Goal: Task Accomplishment & Management: Use online tool/utility

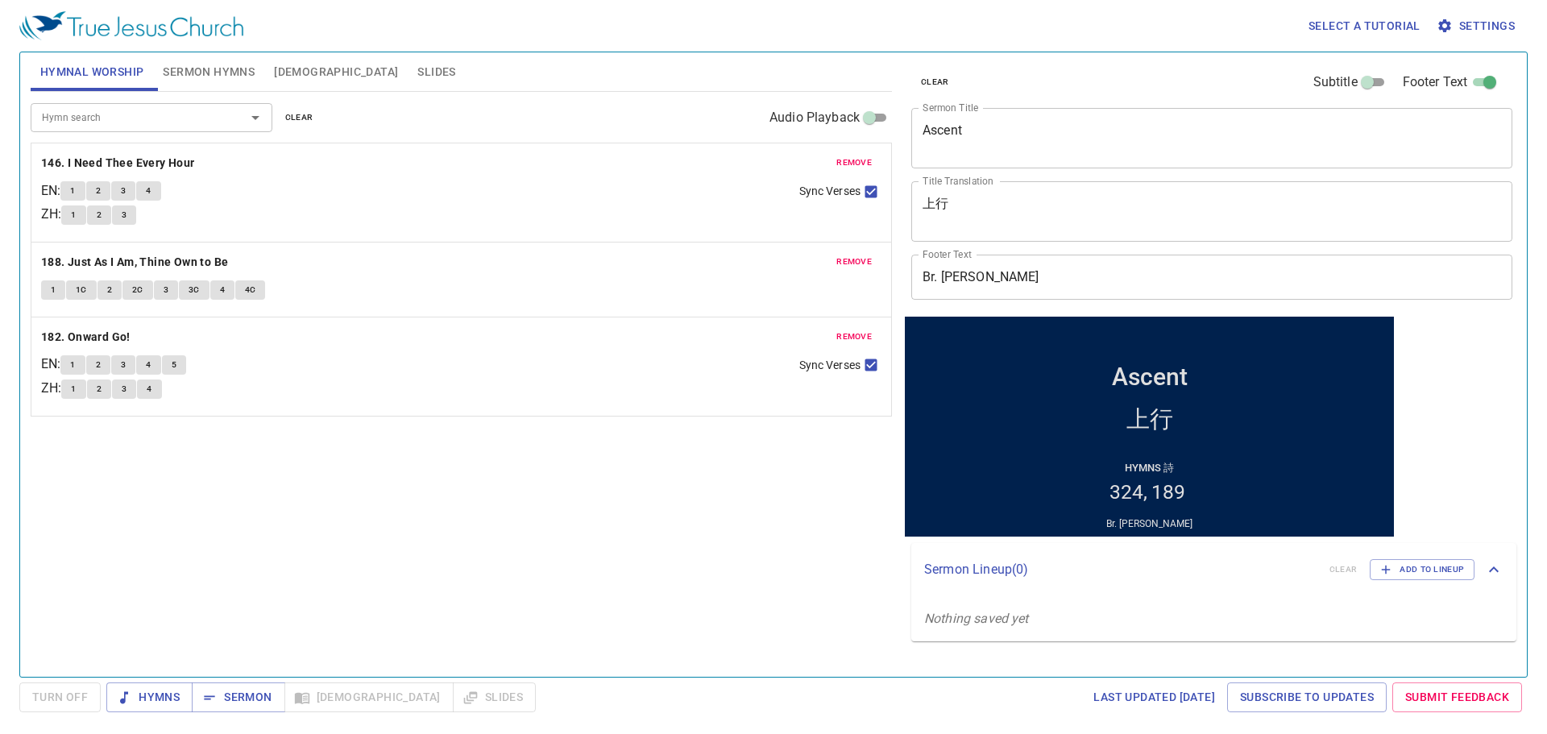
click at [1160, 68] on div "clear Subtitle Footer Text" at bounding box center [1205, 82] width 601 height 39
click at [941, 84] on span "clear" at bounding box center [935, 82] width 28 height 15
click at [300, 125] on span "clear" at bounding box center [299, 117] width 28 height 15
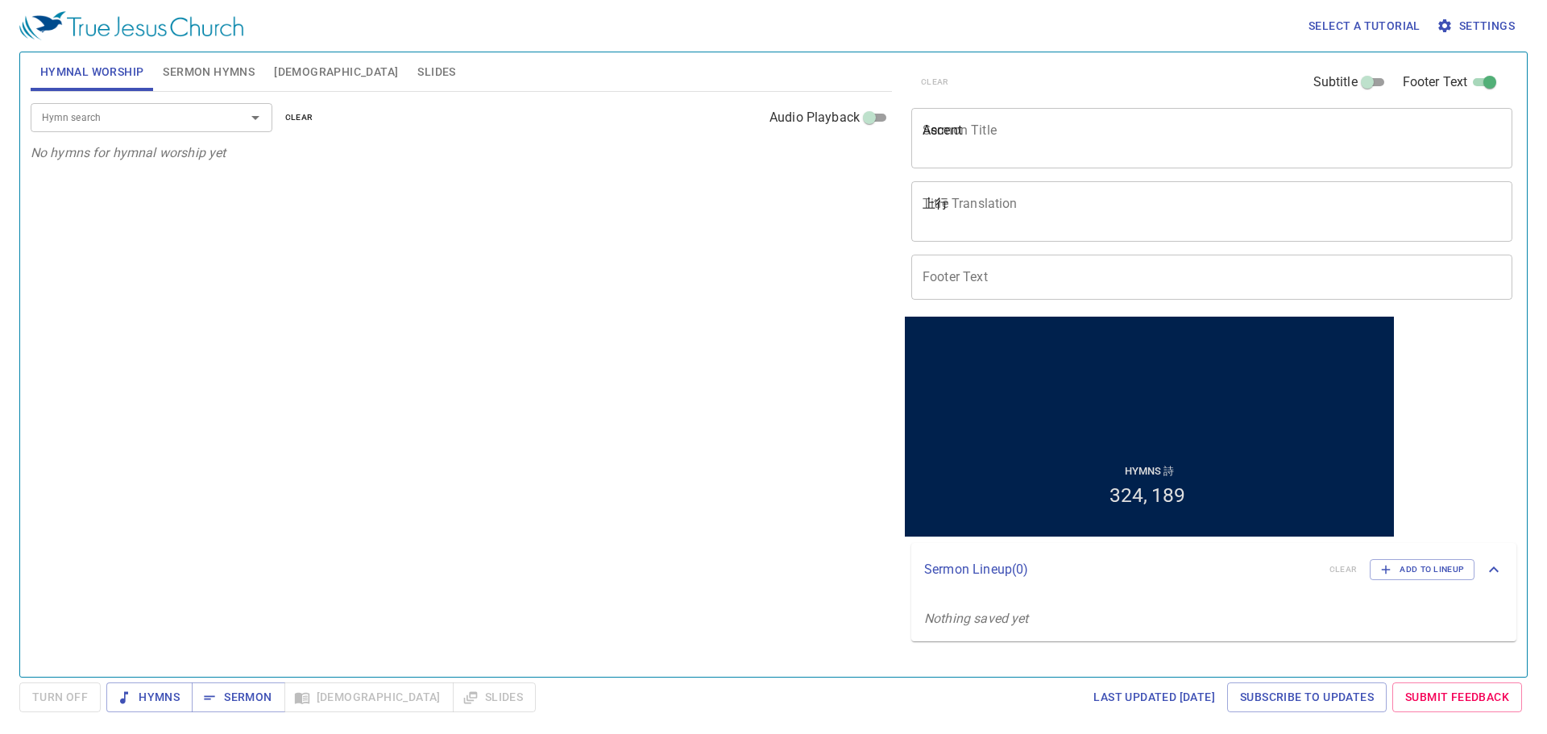
click at [226, 77] on span "Sermon Hymns" at bounding box center [209, 72] width 92 height 20
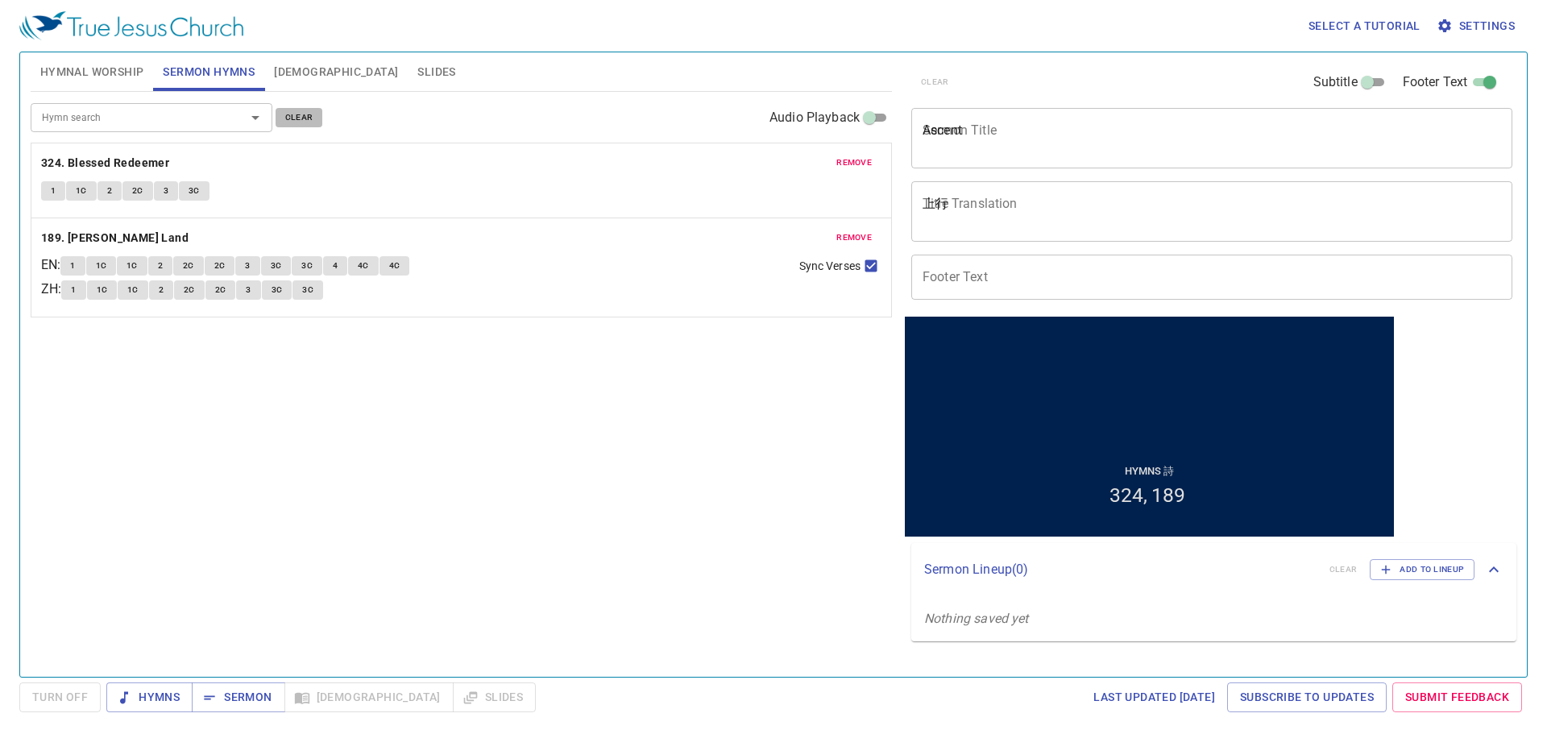
click at [296, 111] on span "clear" at bounding box center [299, 117] width 28 height 15
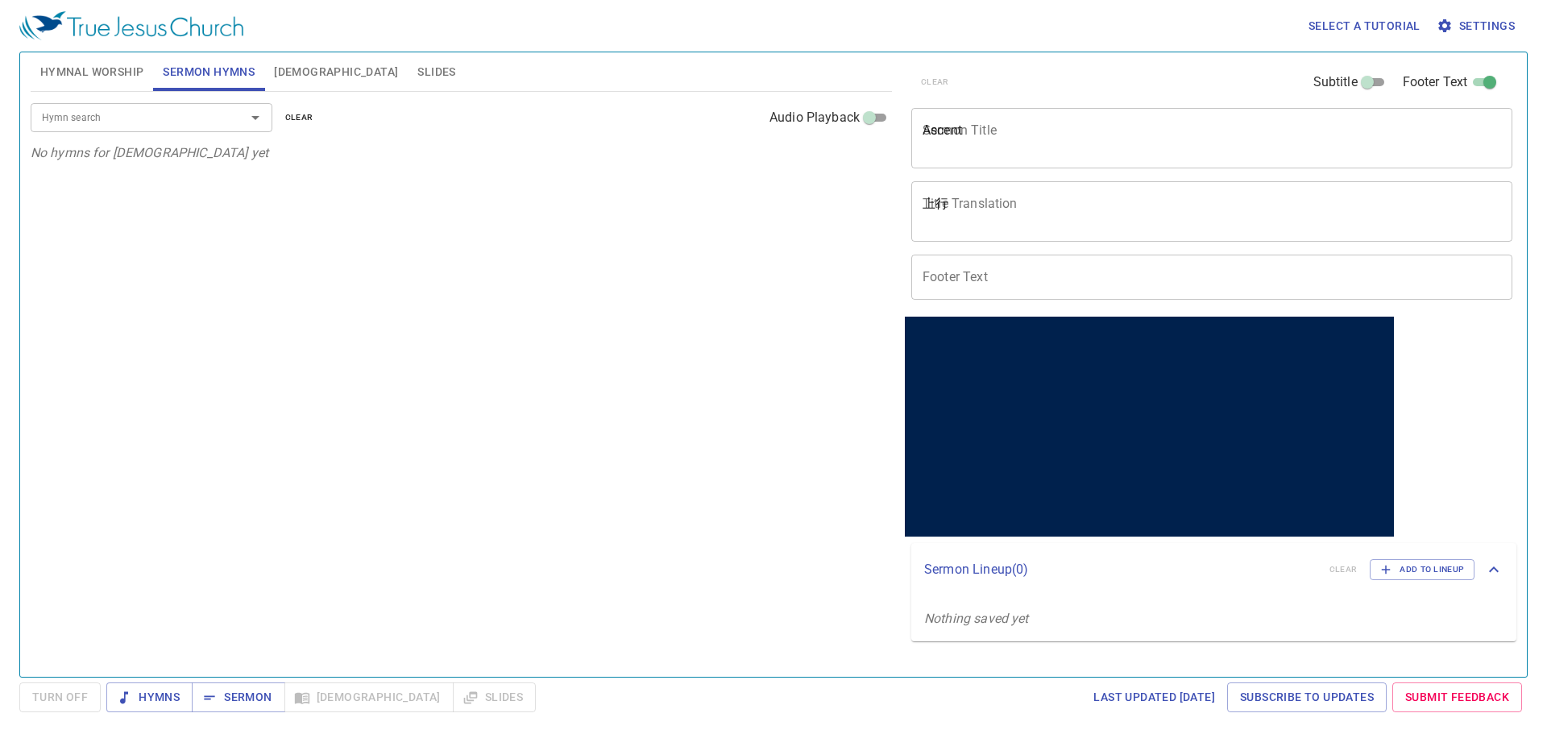
click at [294, 68] on span "[DEMOGRAPHIC_DATA]" at bounding box center [336, 72] width 124 height 20
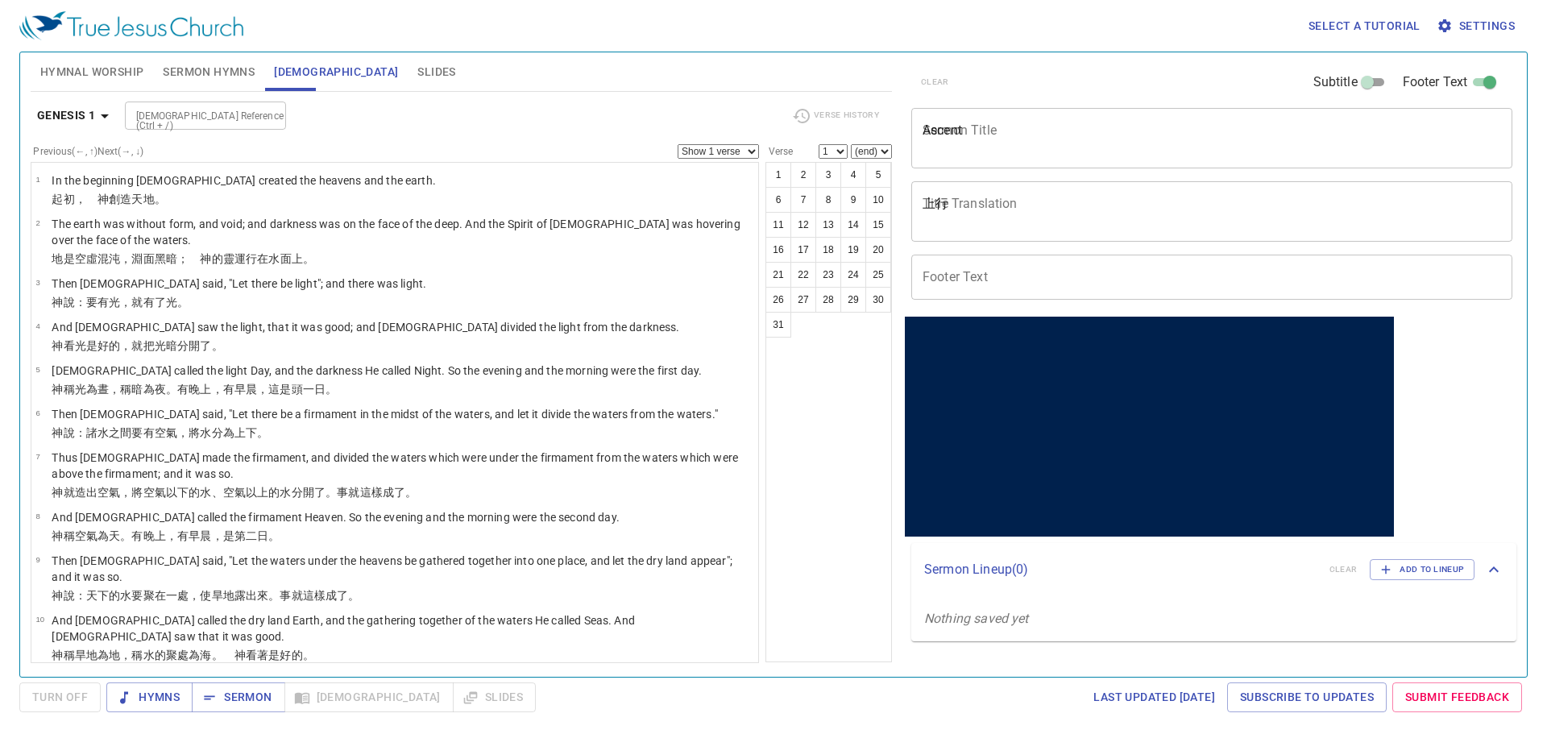
click at [417, 67] on span "Slides" at bounding box center [436, 72] width 38 height 20
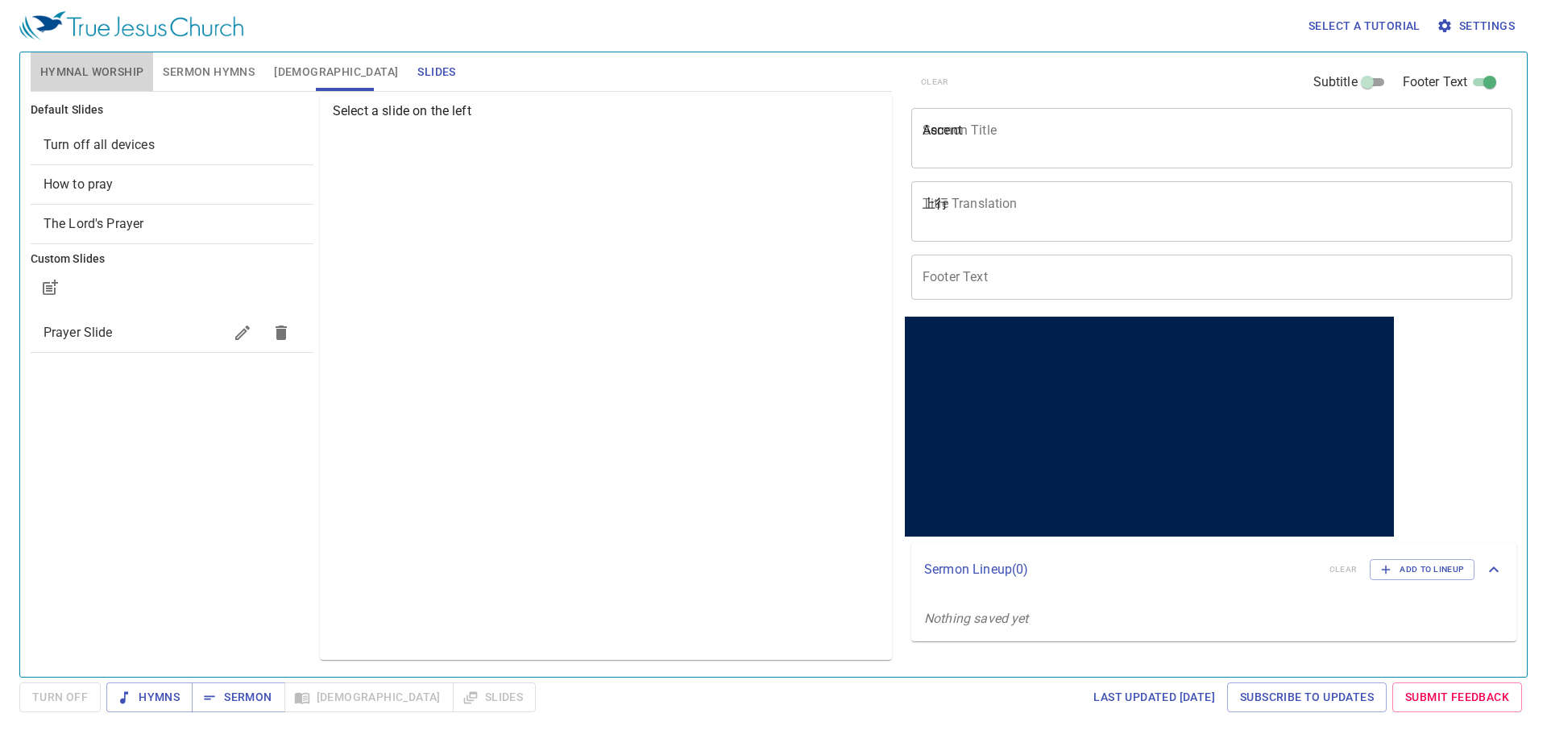
click at [90, 74] on span "Hymnal Worship" at bounding box center [92, 72] width 104 height 20
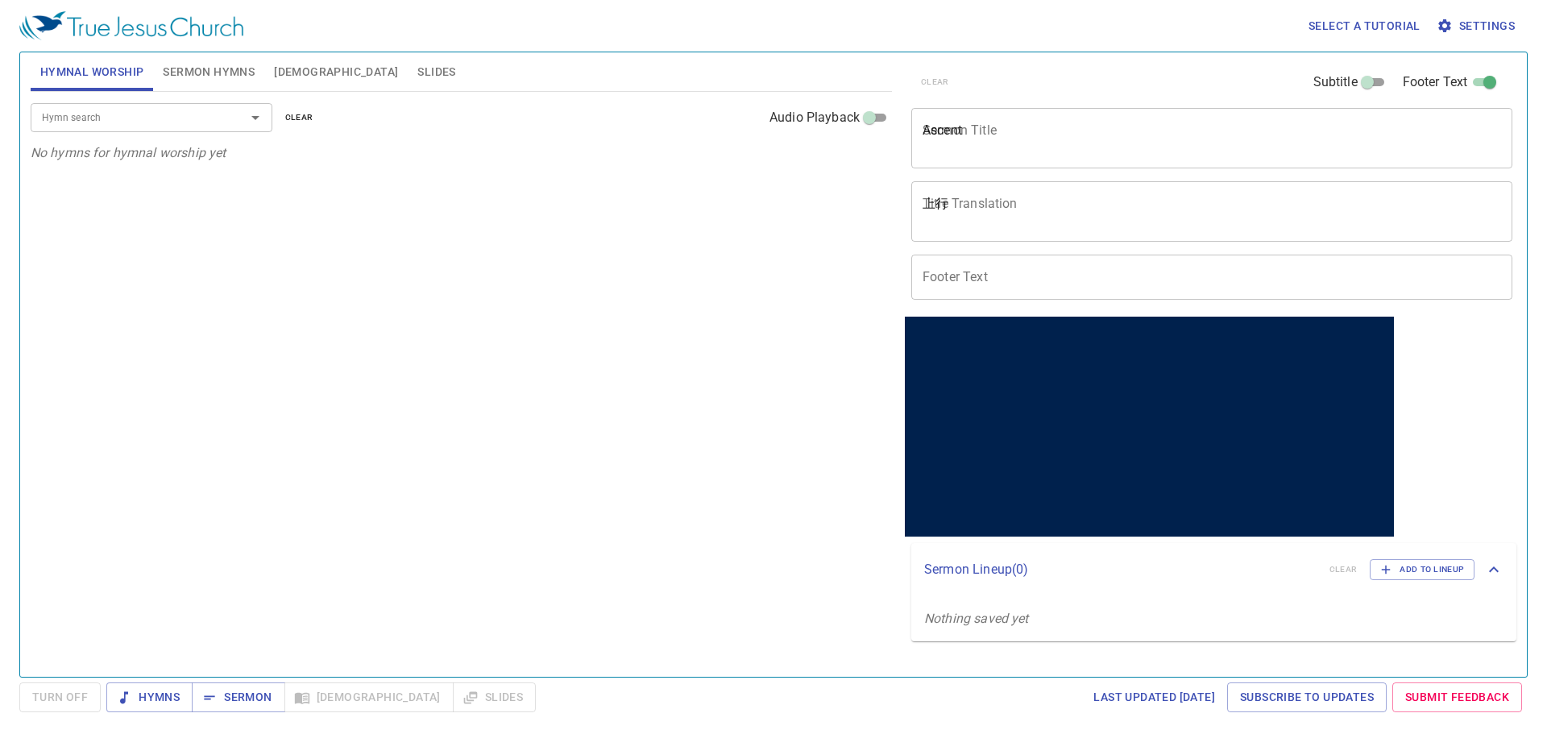
click at [1068, 40] on div "Select a tutorial Settings" at bounding box center [770, 26] width 1502 height 52
click at [417, 80] on span "Slides" at bounding box center [436, 72] width 38 height 20
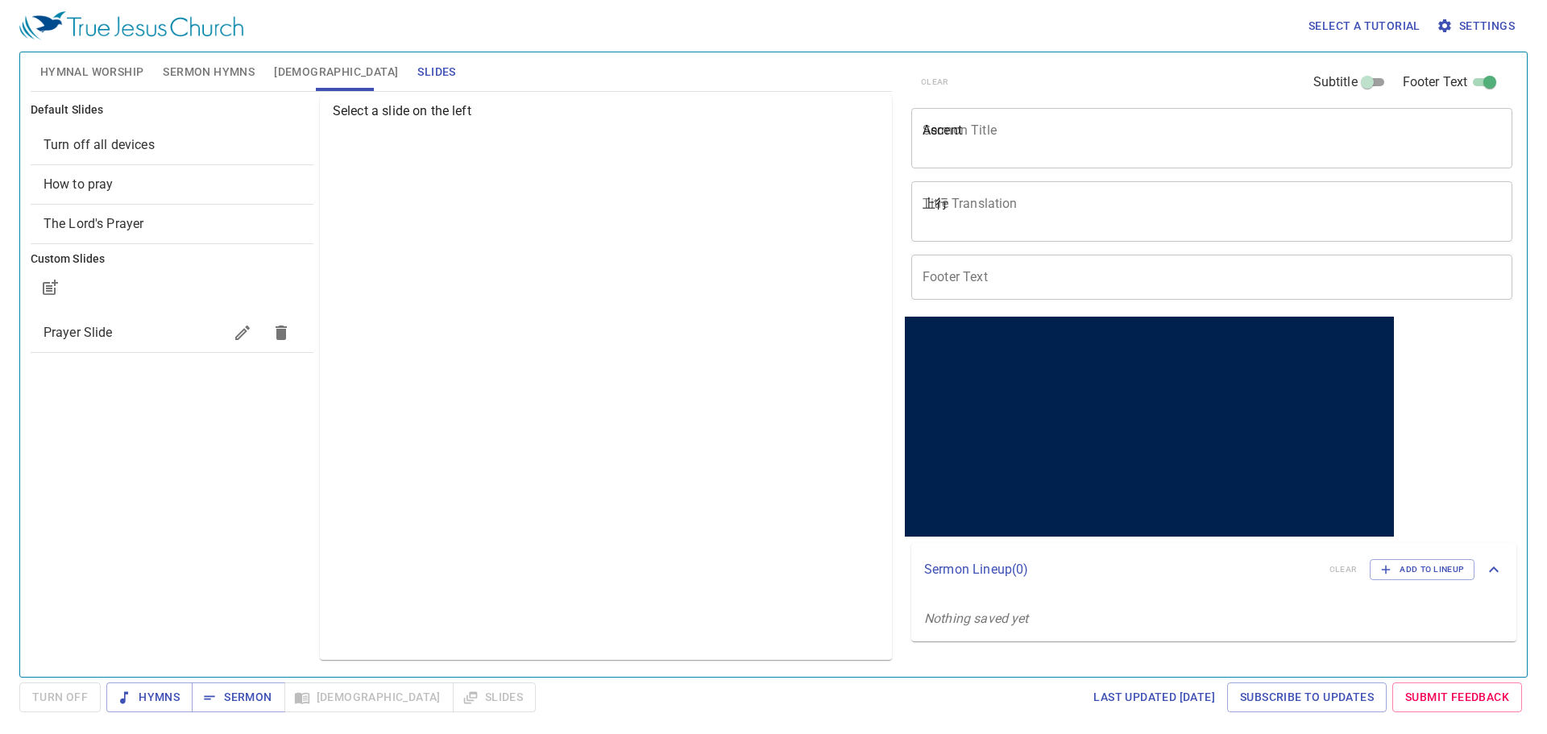
click at [96, 342] on div "Prayer Slide" at bounding box center [172, 332] width 283 height 39
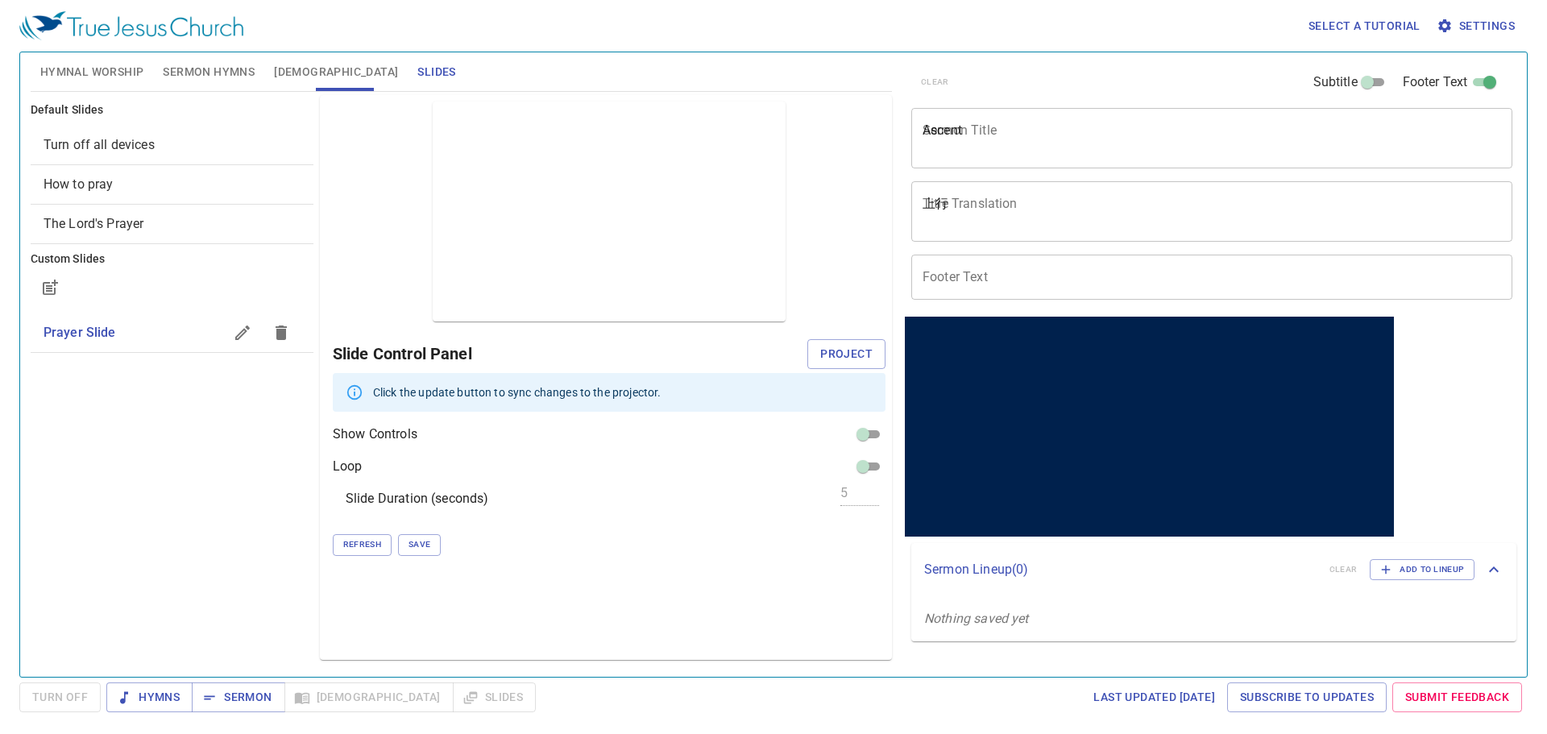
checkbox input "true"
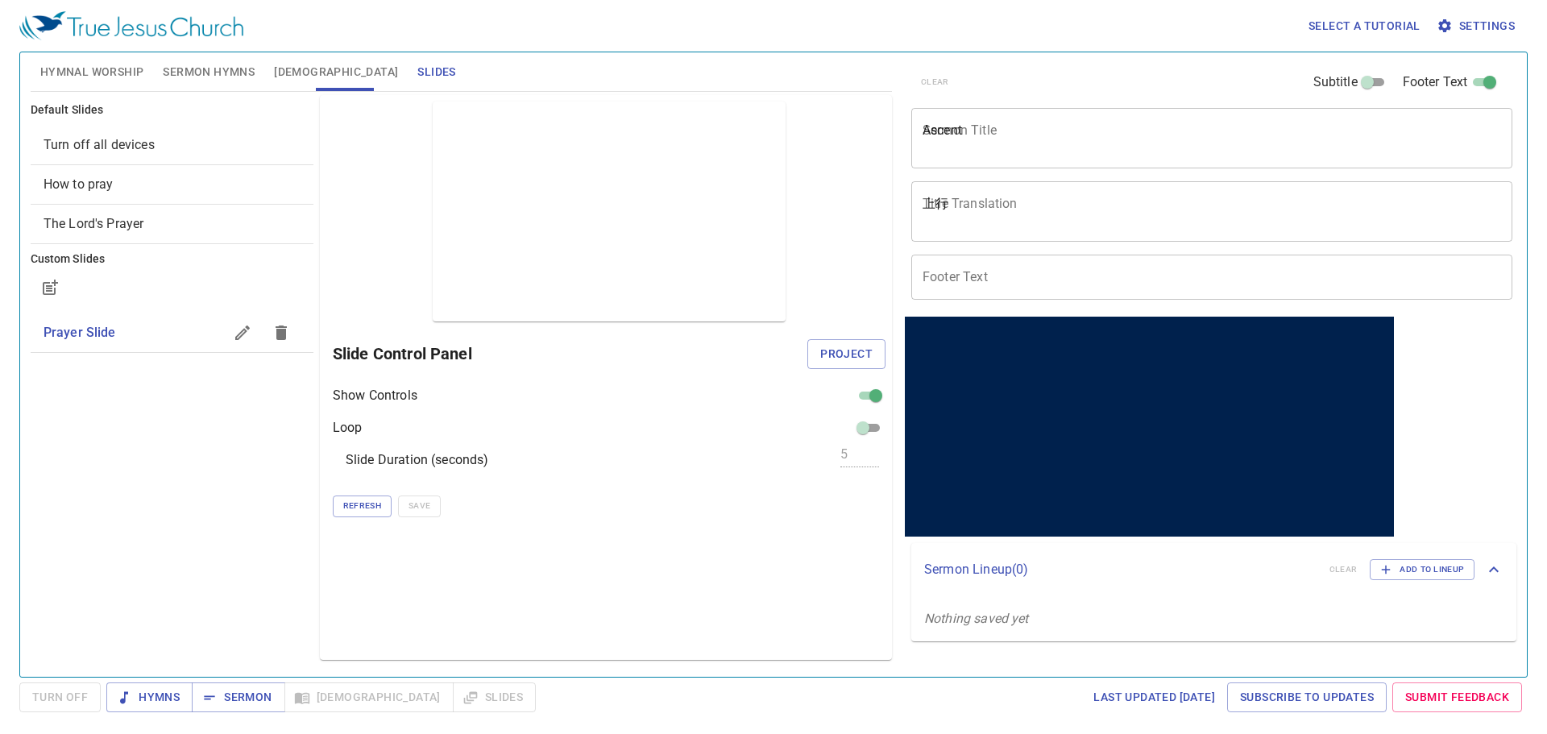
click at [109, 71] on span "Hymnal Worship" at bounding box center [92, 72] width 104 height 20
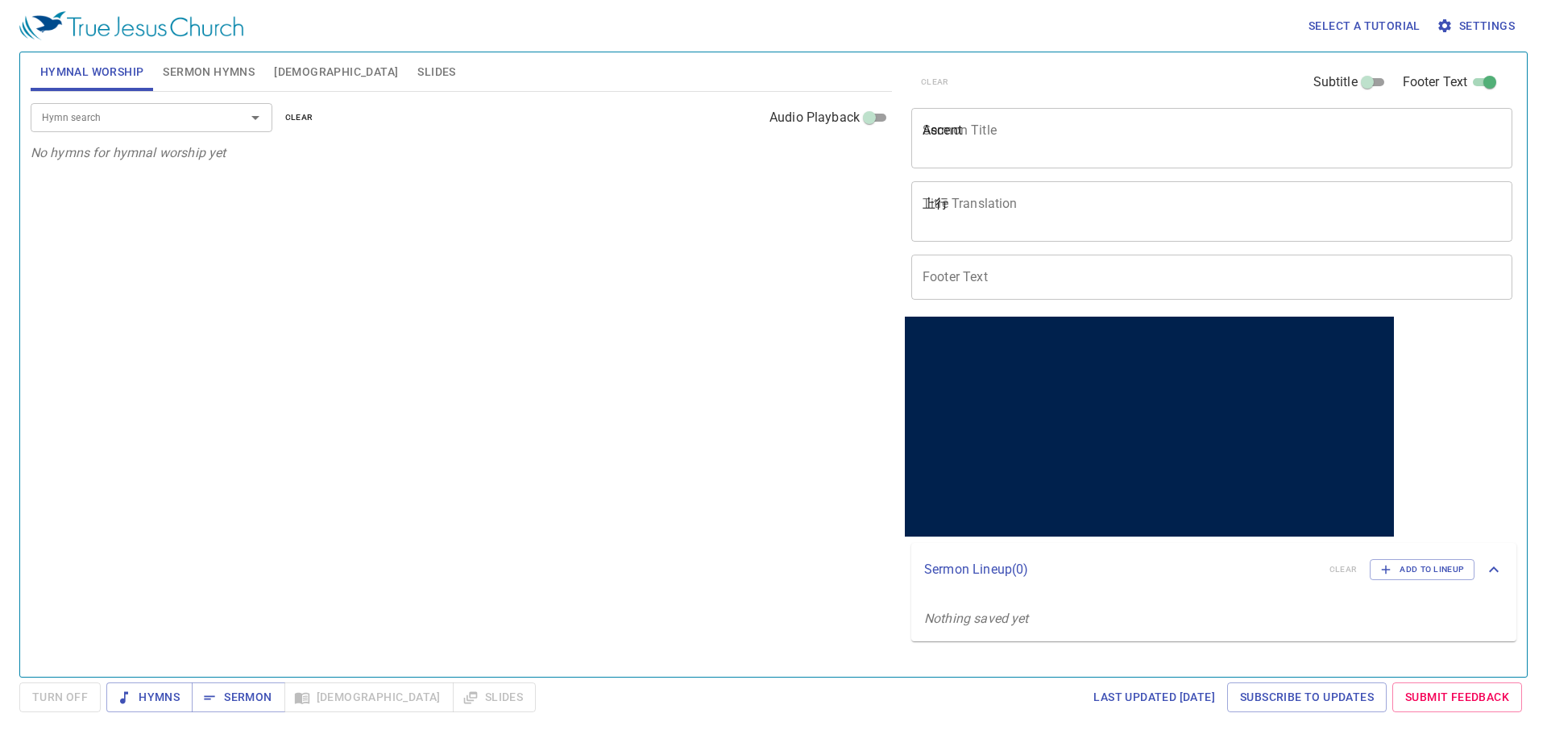
click at [1006, 117] on div "Ascent x Sermon Title" at bounding box center [1211, 138] width 601 height 60
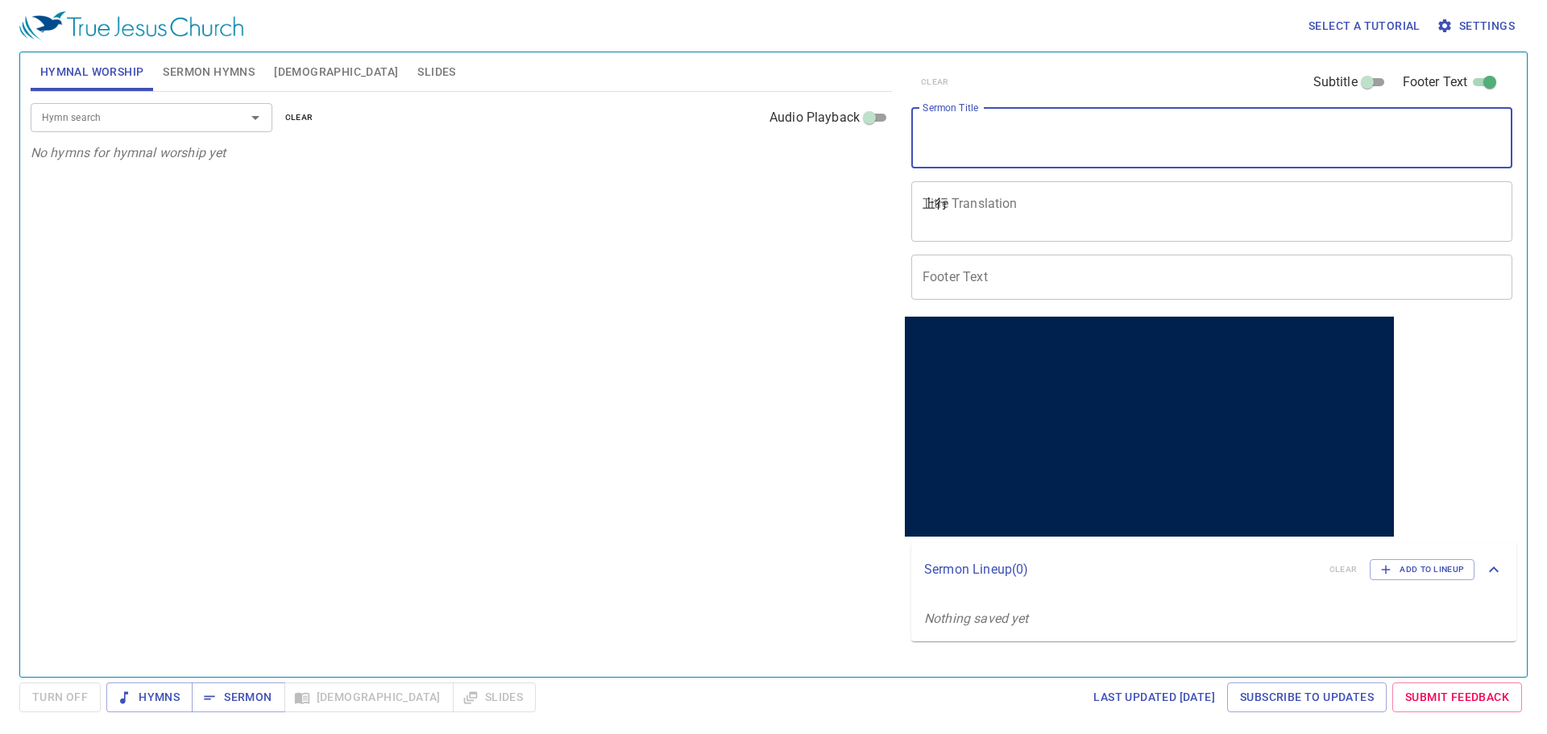
paste textarea "The Precious Time Given to Us"
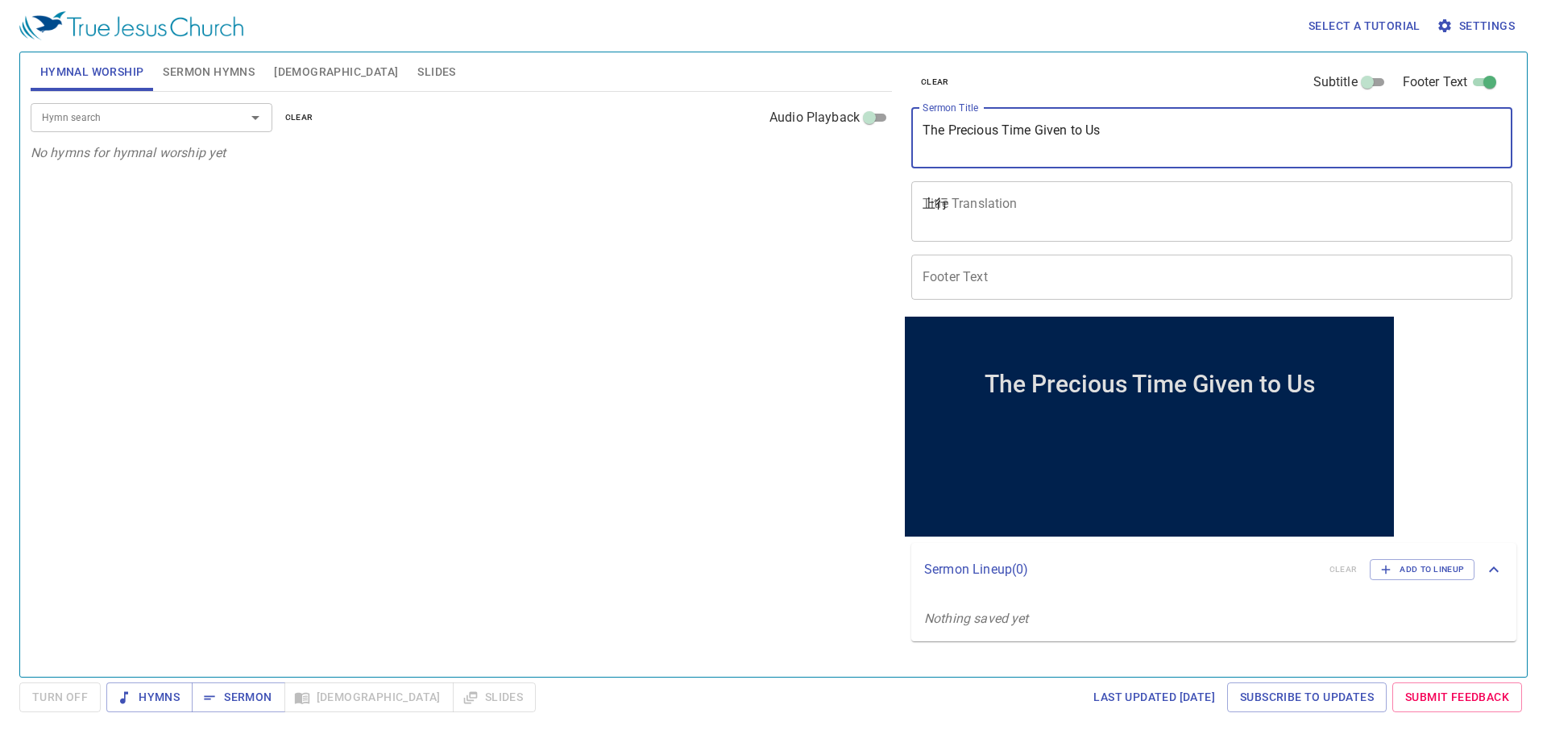
type textarea "The Precious Time Given to Us"
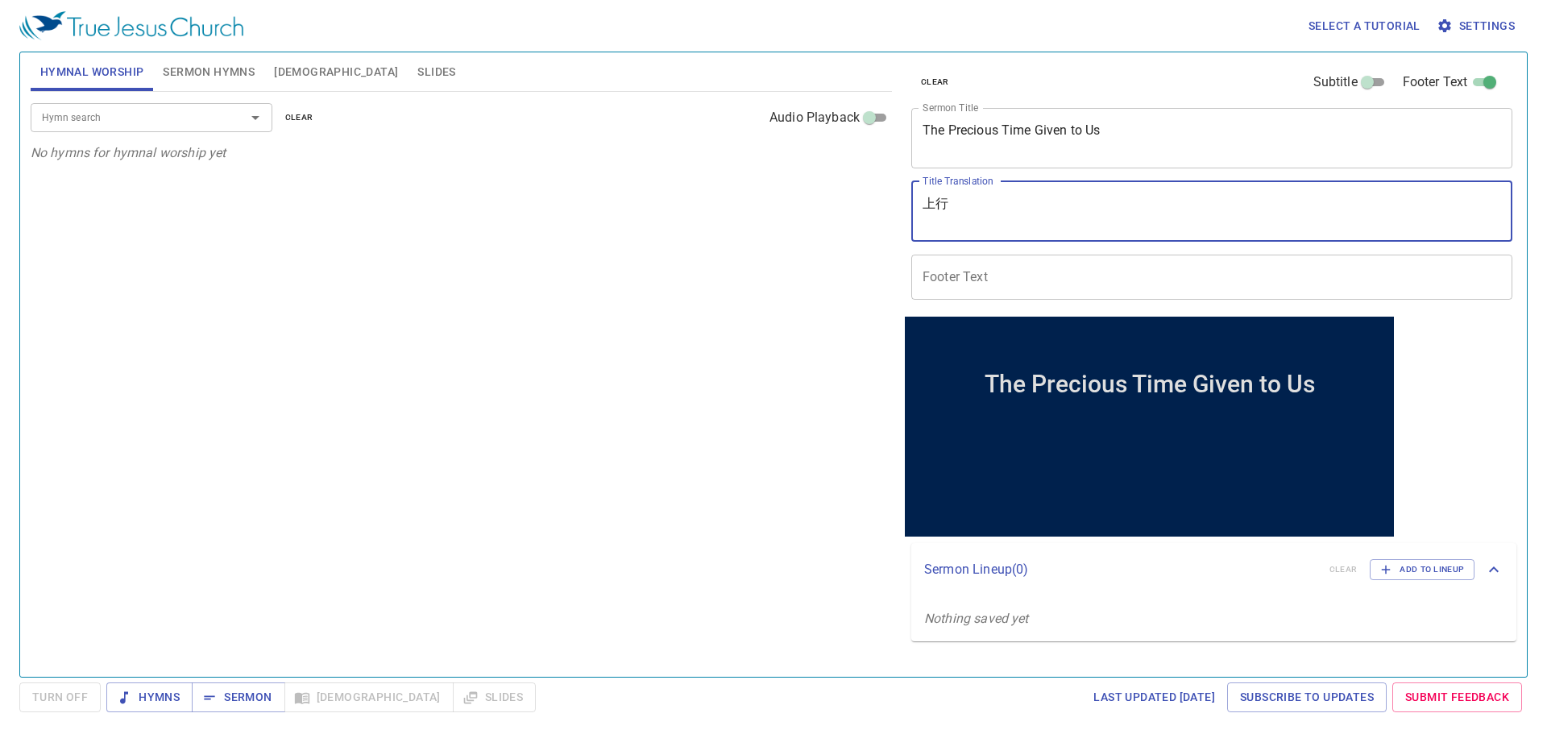
click at [1113, 203] on textarea "上行" at bounding box center [1211, 211] width 578 height 31
paste textarea "給我們的寶貴時間"
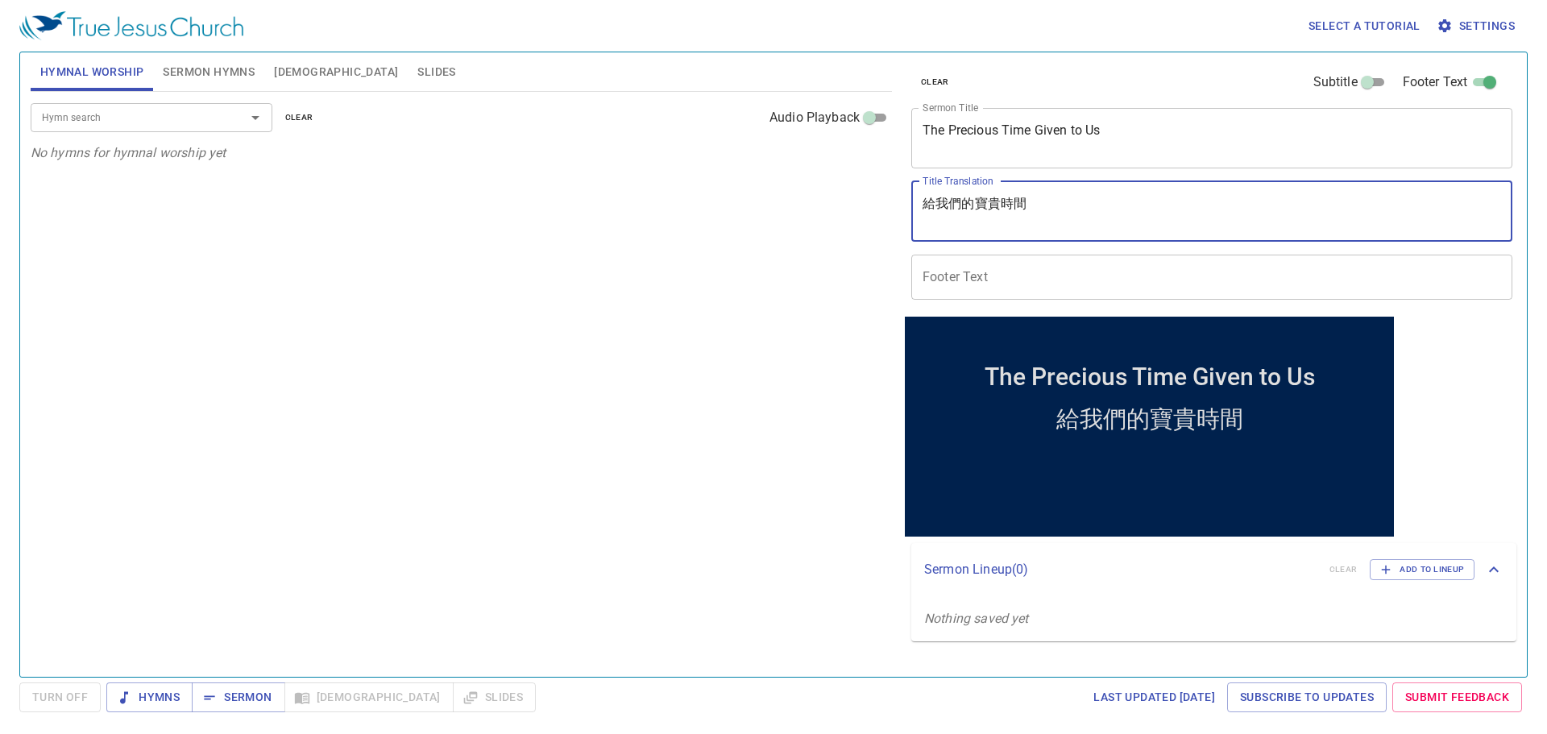
type textarea "給我們的寶貴時間"
click at [1001, 282] on input "Footer Text" at bounding box center [1211, 277] width 601 height 45
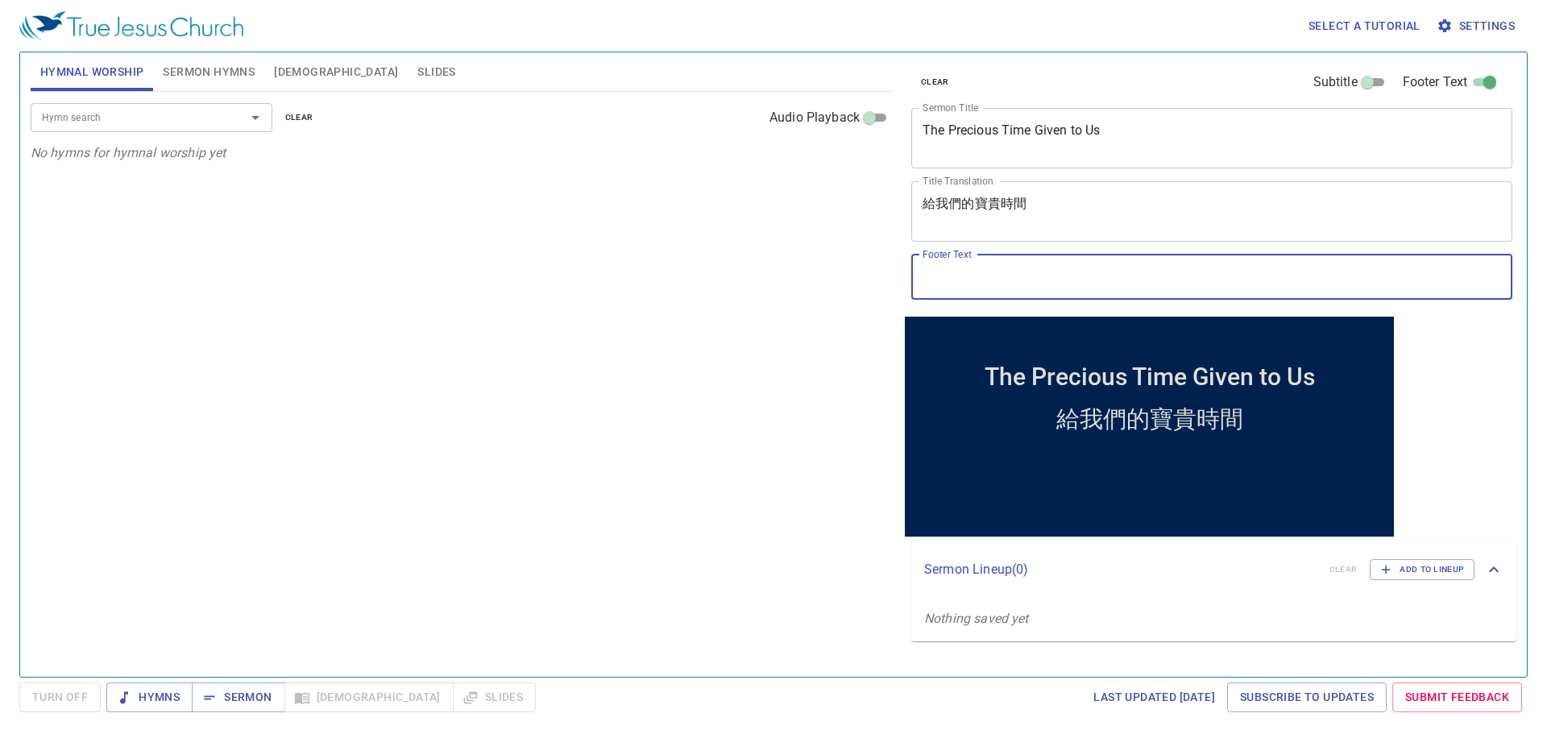
type input "Pr. [PERSON_NAME]"
click at [165, 70] on span "Sermon Hymns" at bounding box center [209, 72] width 92 height 20
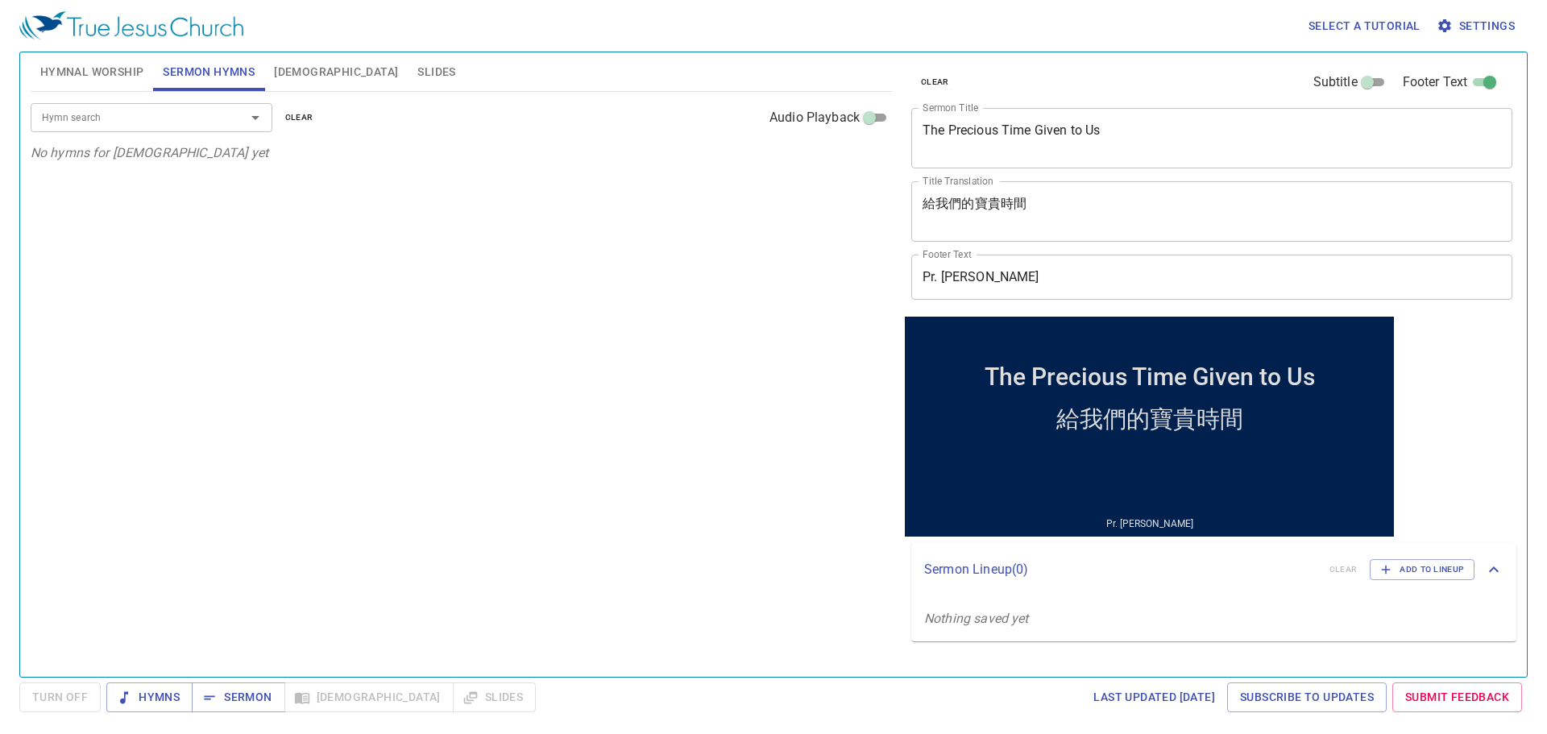
click at [135, 125] on input "Hymn search" at bounding box center [127, 117] width 184 height 19
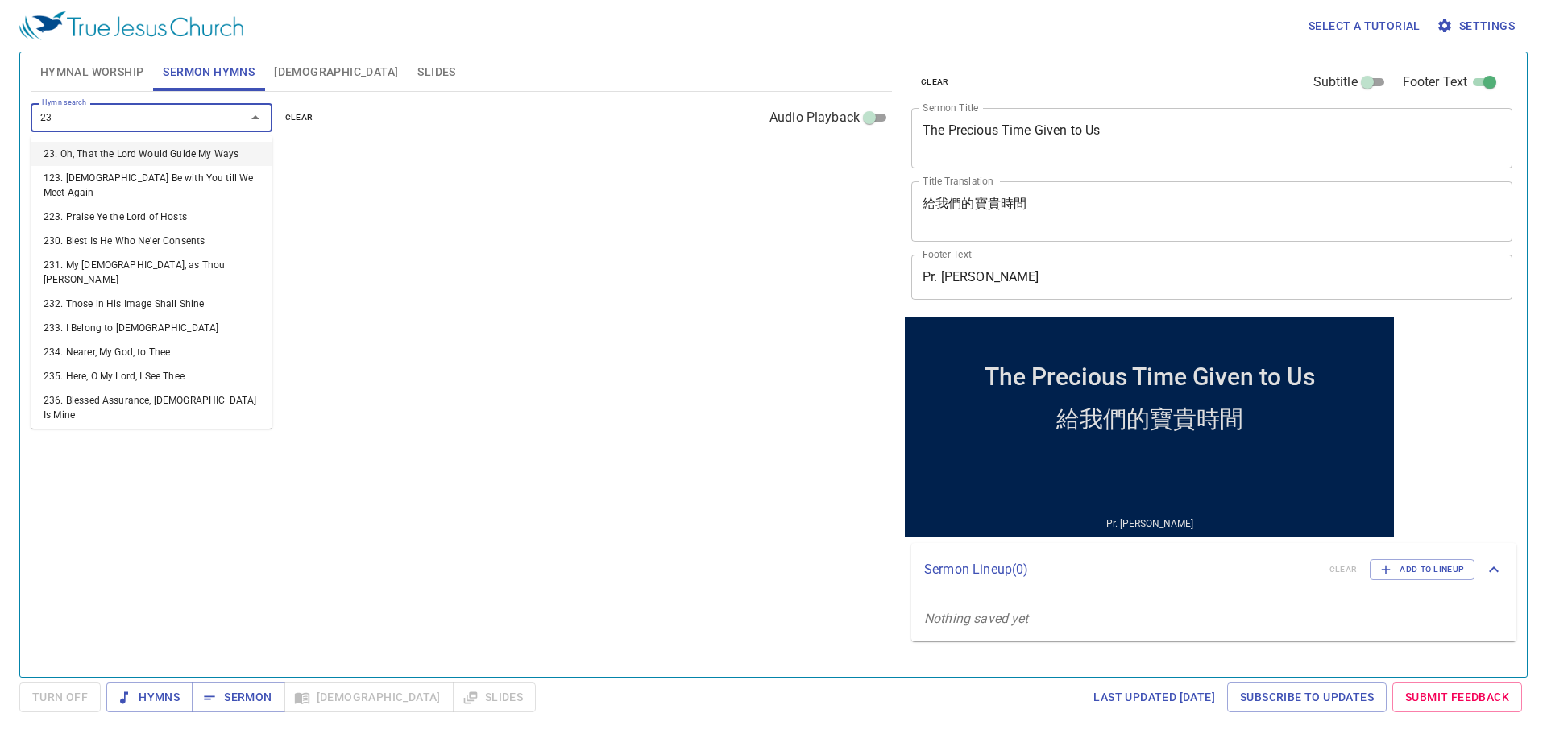
type input "236"
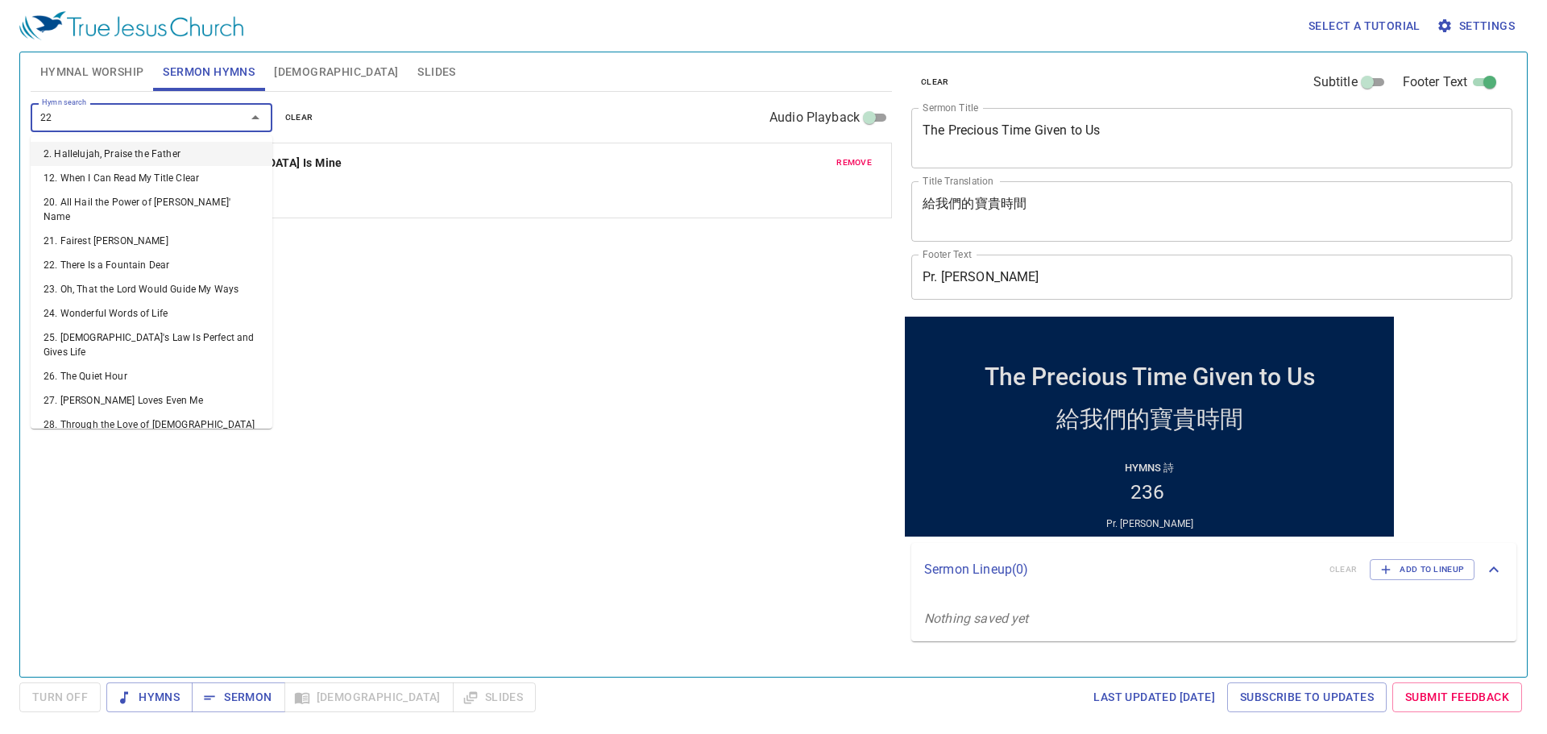
type input "226"
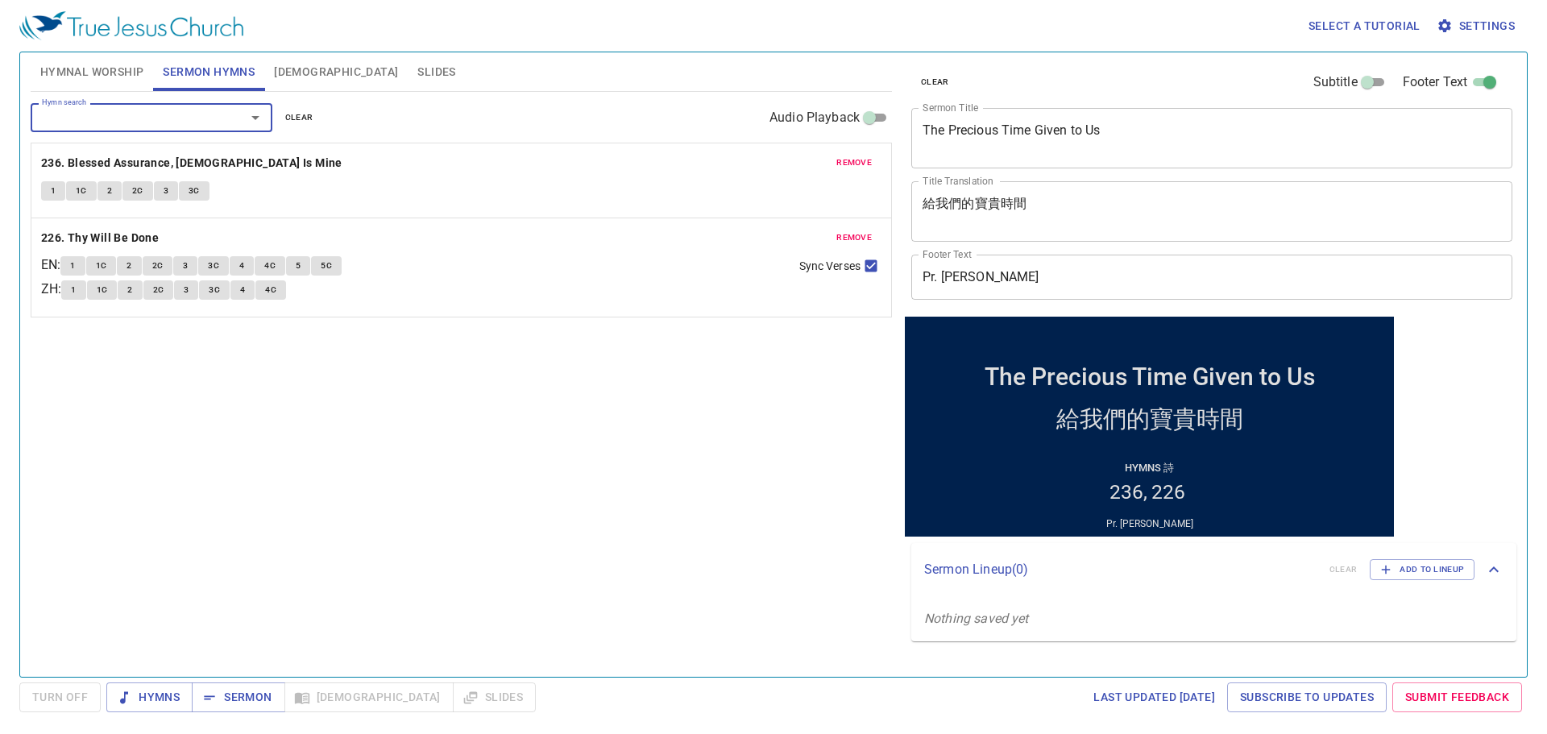
click at [110, 77] on span "Hymnal Worship" at bounding box center [92, 72] width 104 height 20
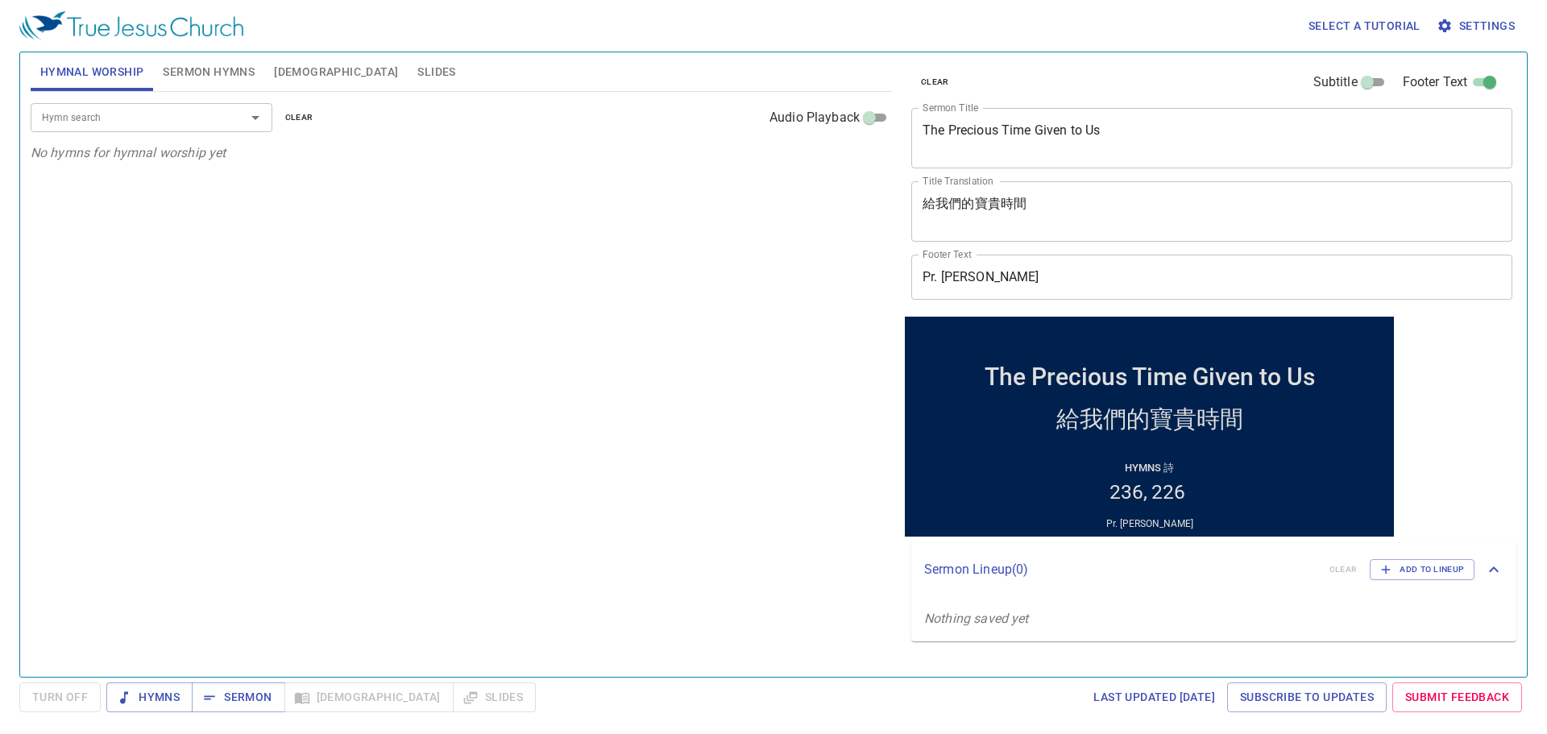
click at [118, 131] on div "Hymn search" at bounding box center [152, 117] width 242 height 28
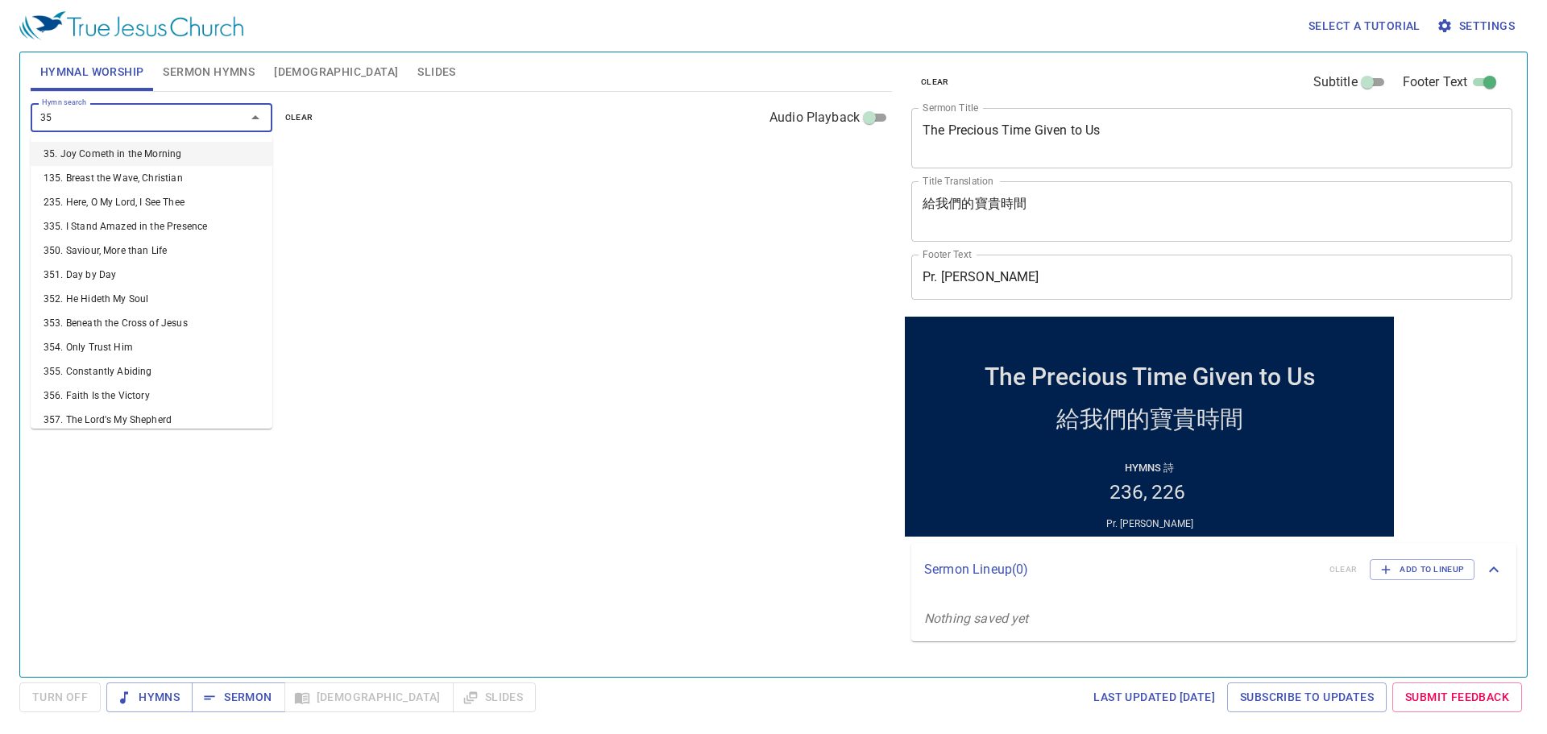
type input "351"
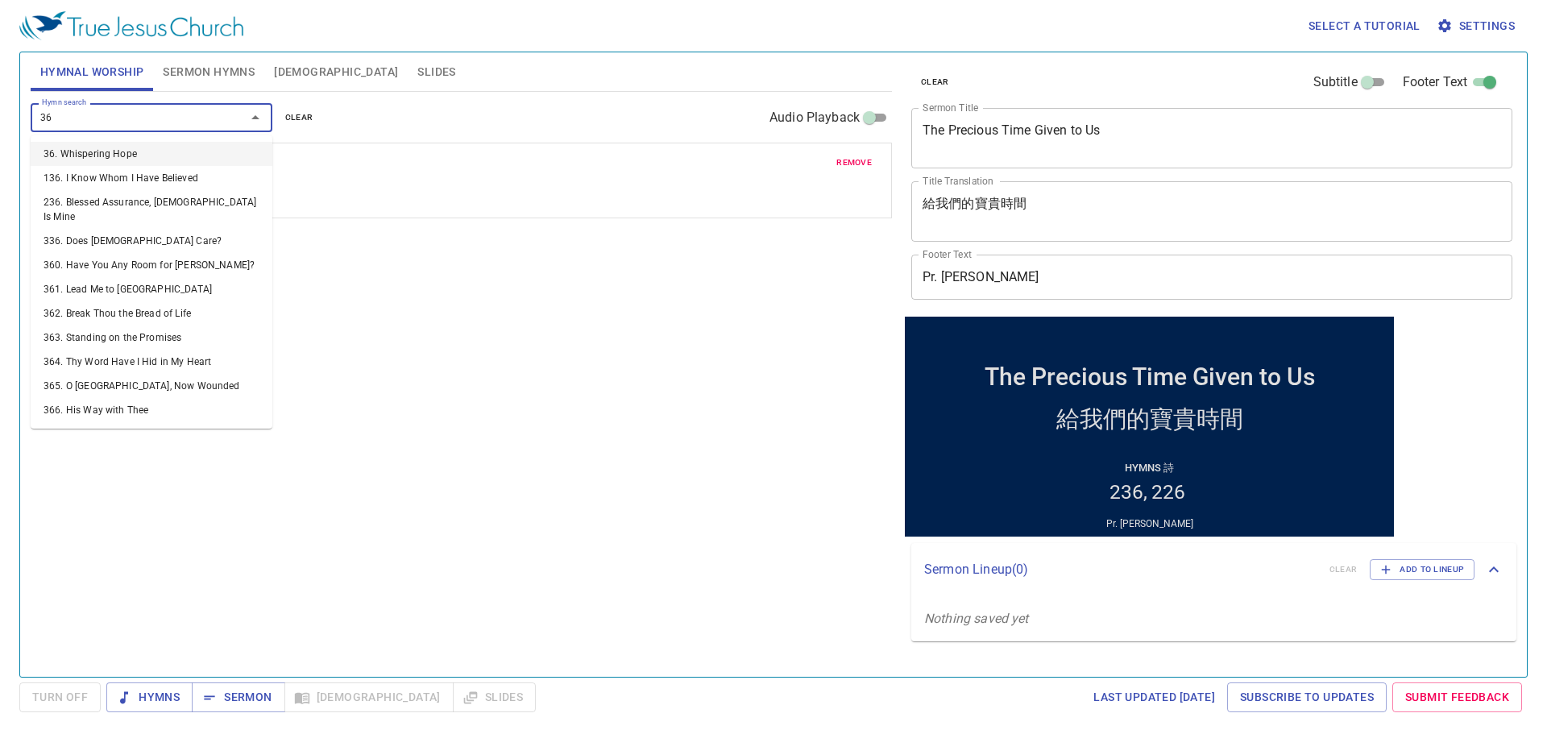
type input "363"
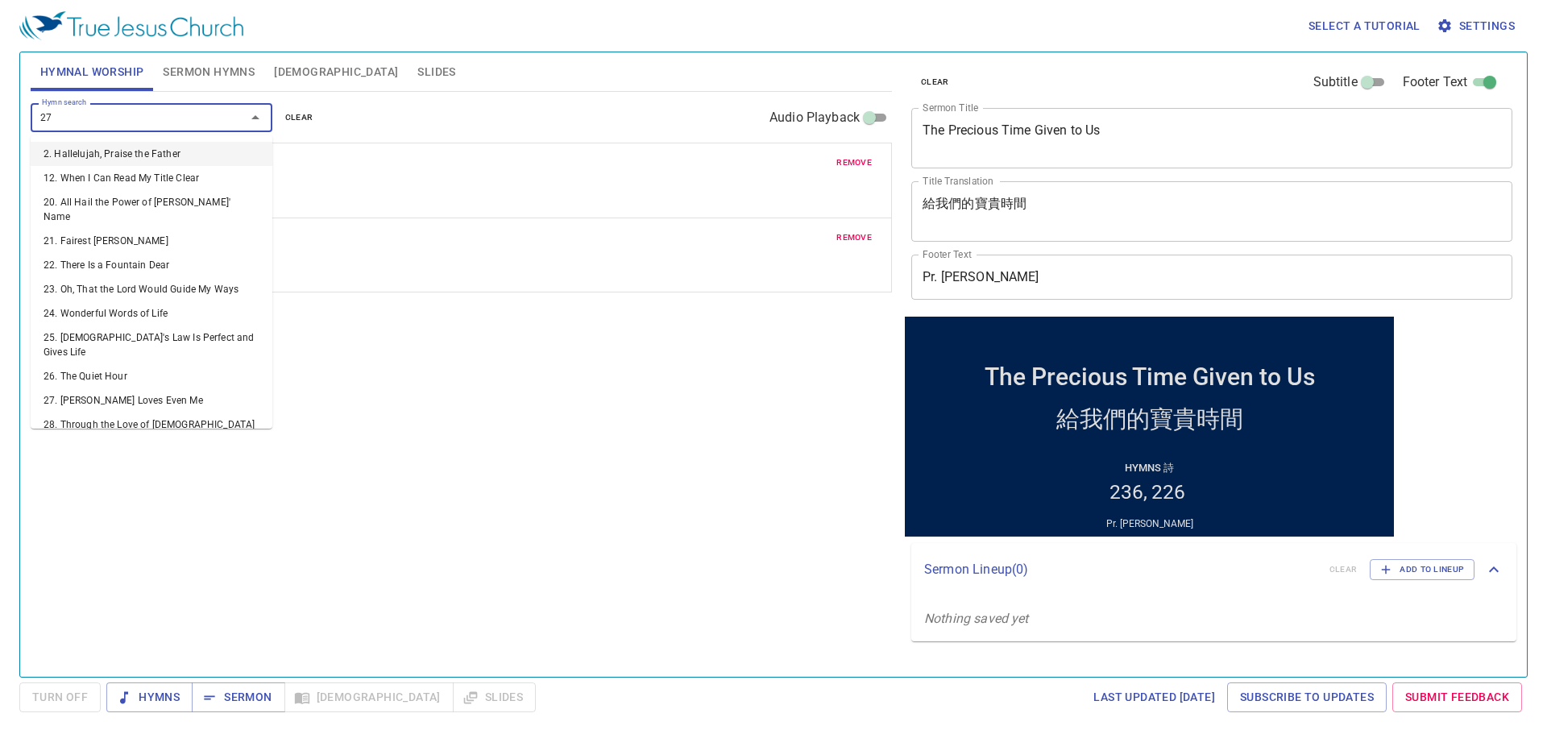
type input "277"
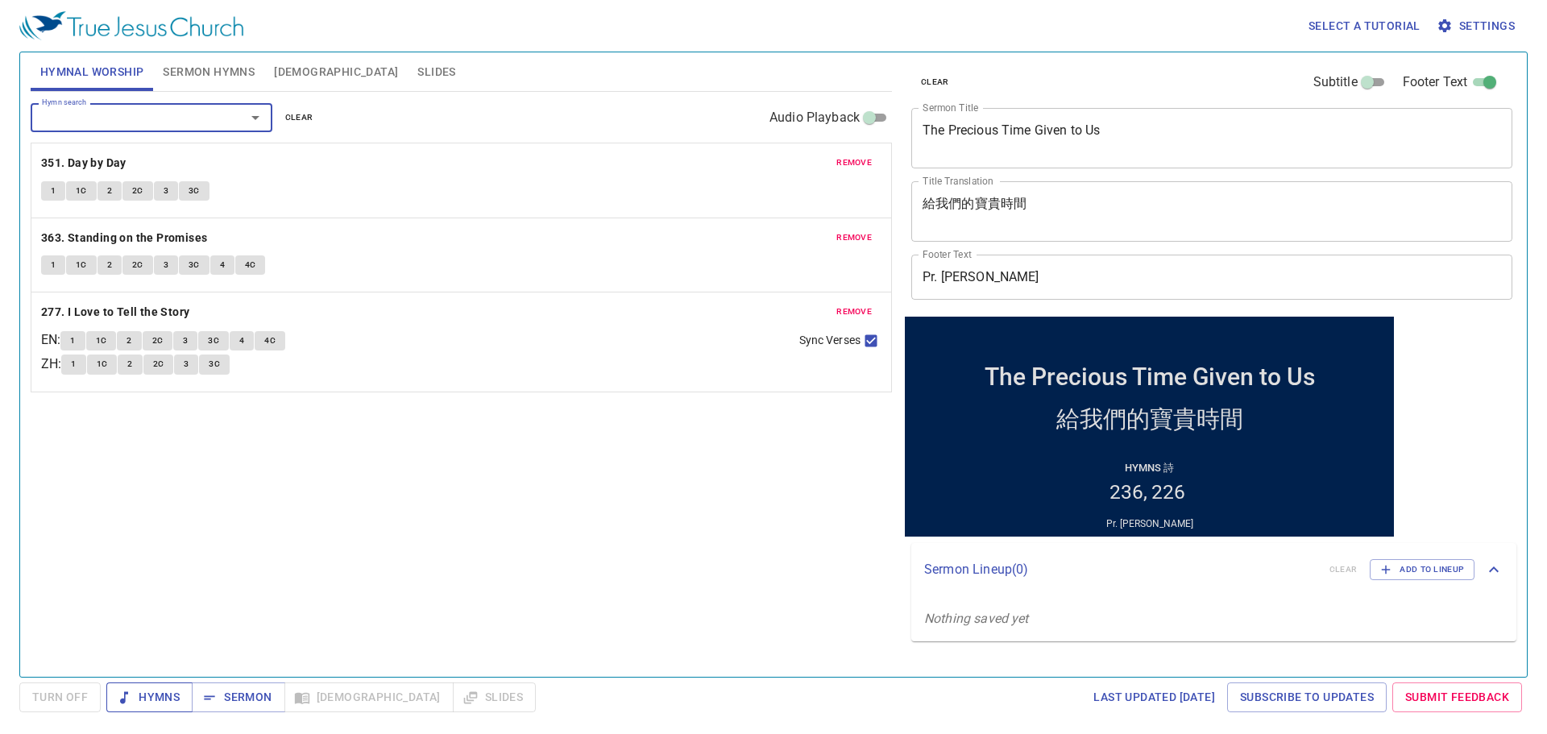
click at [152, 702] on span "Hymns" at bounding box center [149, 697] width 60 height 20
click at [421, 447] on div "Hymn search Hymn search clear Audio Playback remove 351. Day by Day 1 1C 2 2C 3…" at bounding box center [461, 377] width 861 height 571
click at [118, 167] on b "351. Day by Day" at bounding box center [83, 163] width 85 height 20
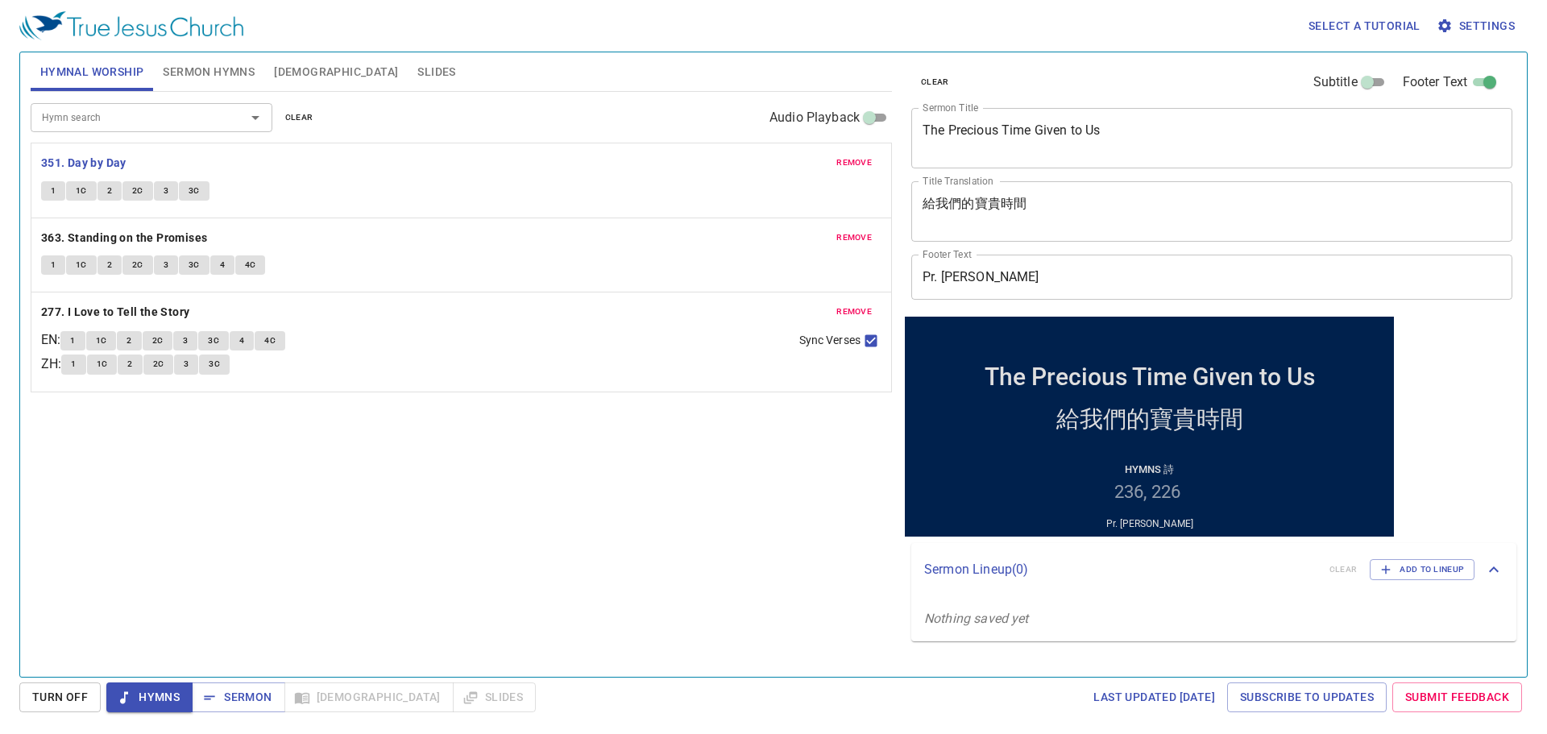
click at [52, 193] on span "1" at bounding box center [53, 191] width 5 height 15
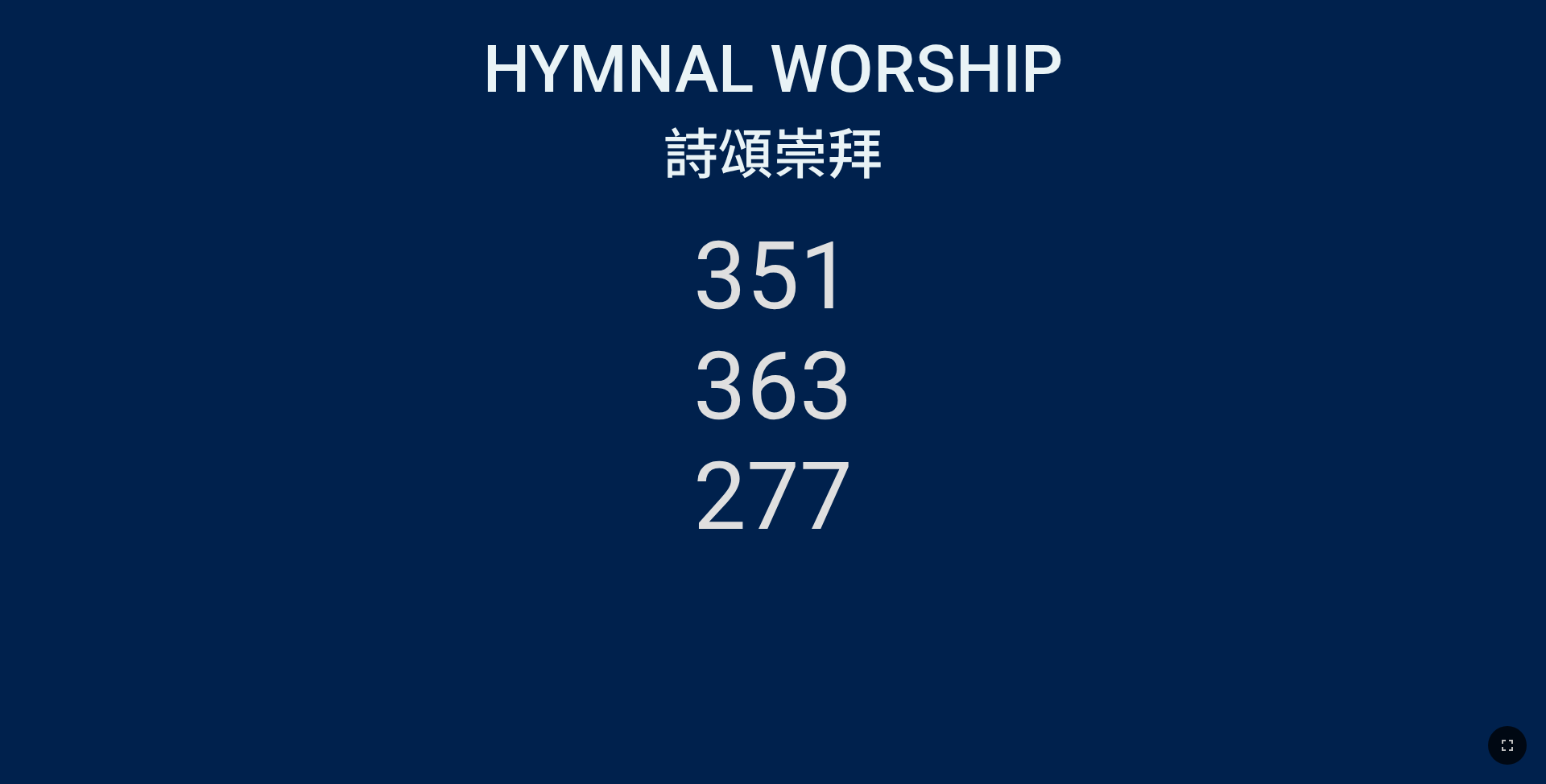
click at [1517, 748] on button "button" at bounding box center [1507, 745] width 39 height 39
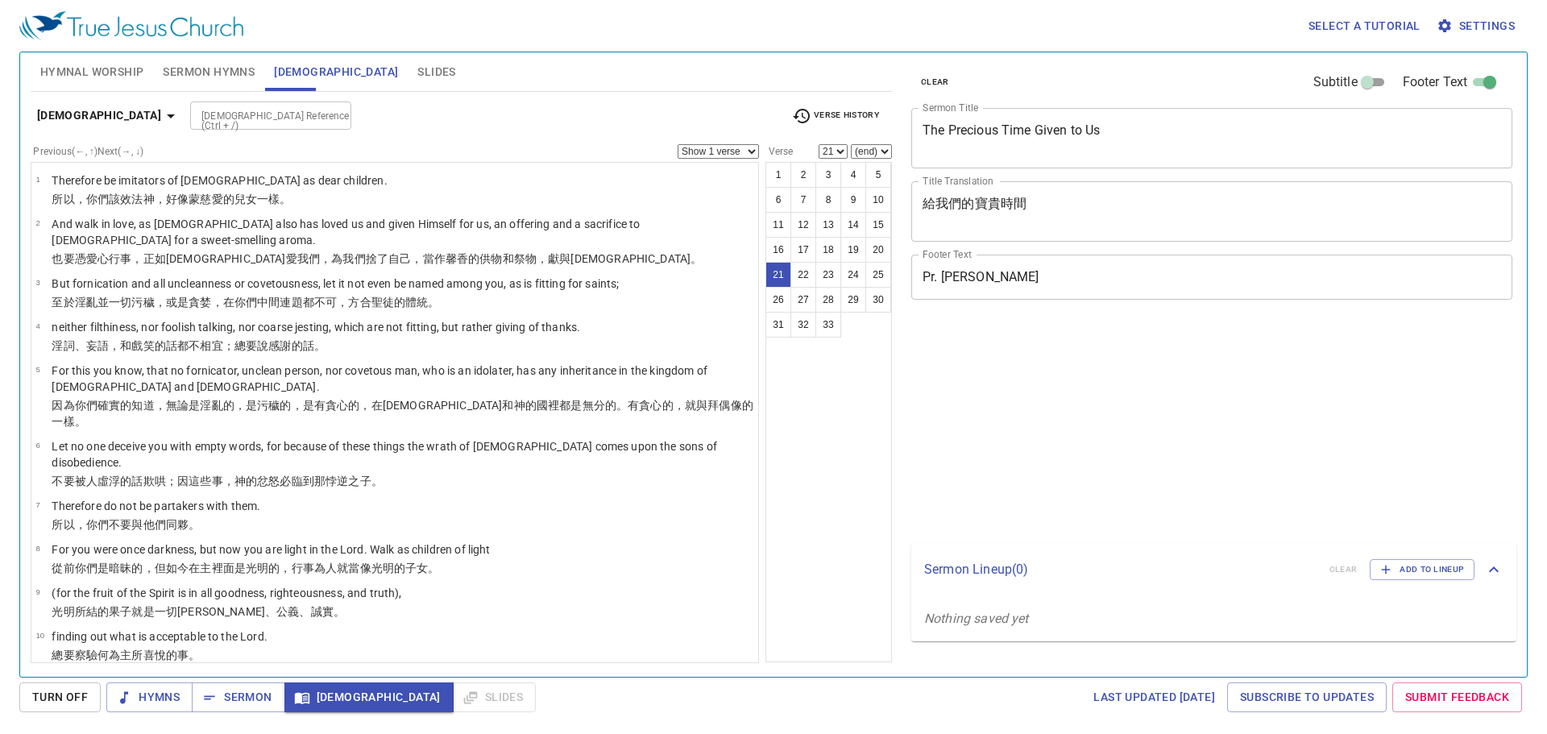
select select "21"
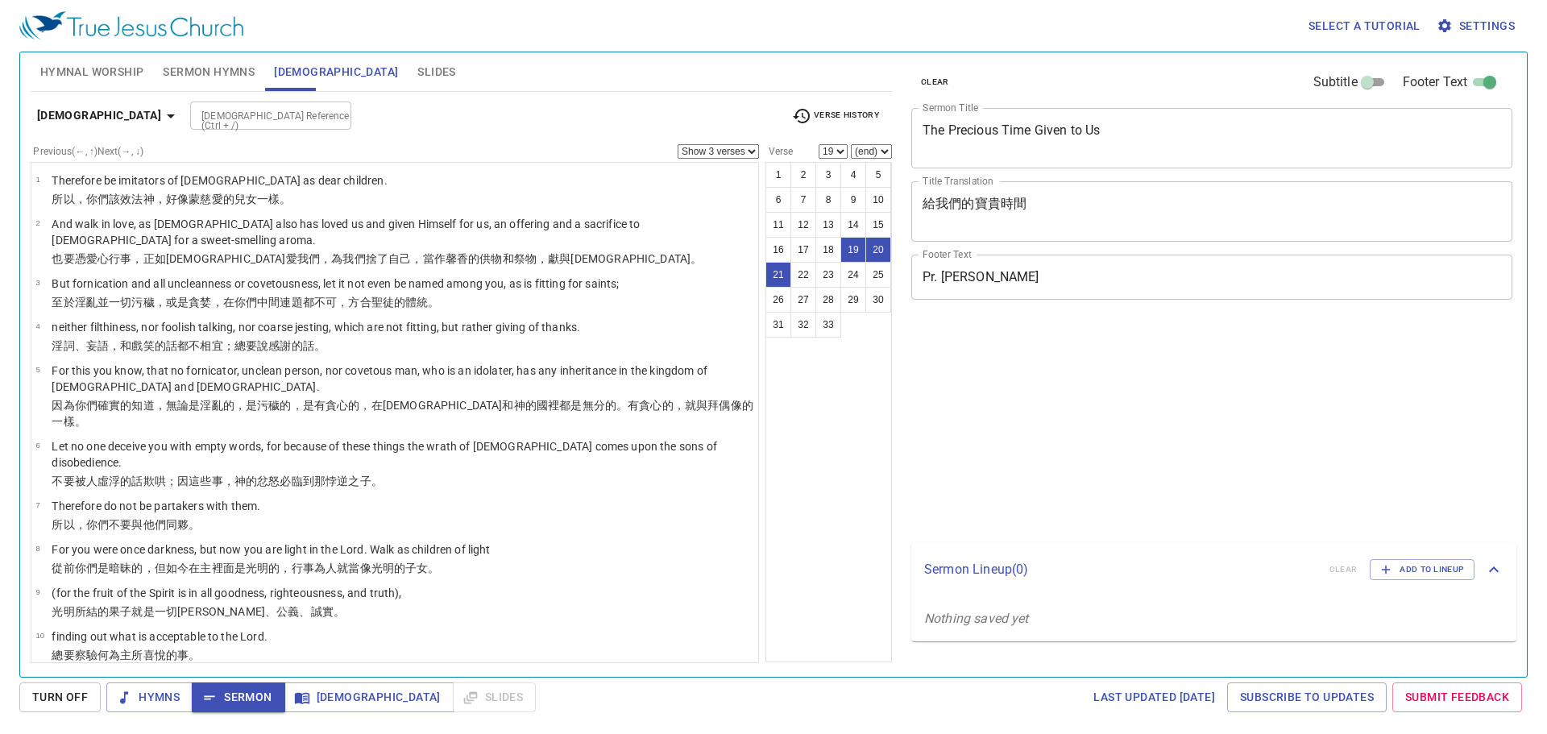
select select "3"
select select "19"
select select "3"
select select "19"
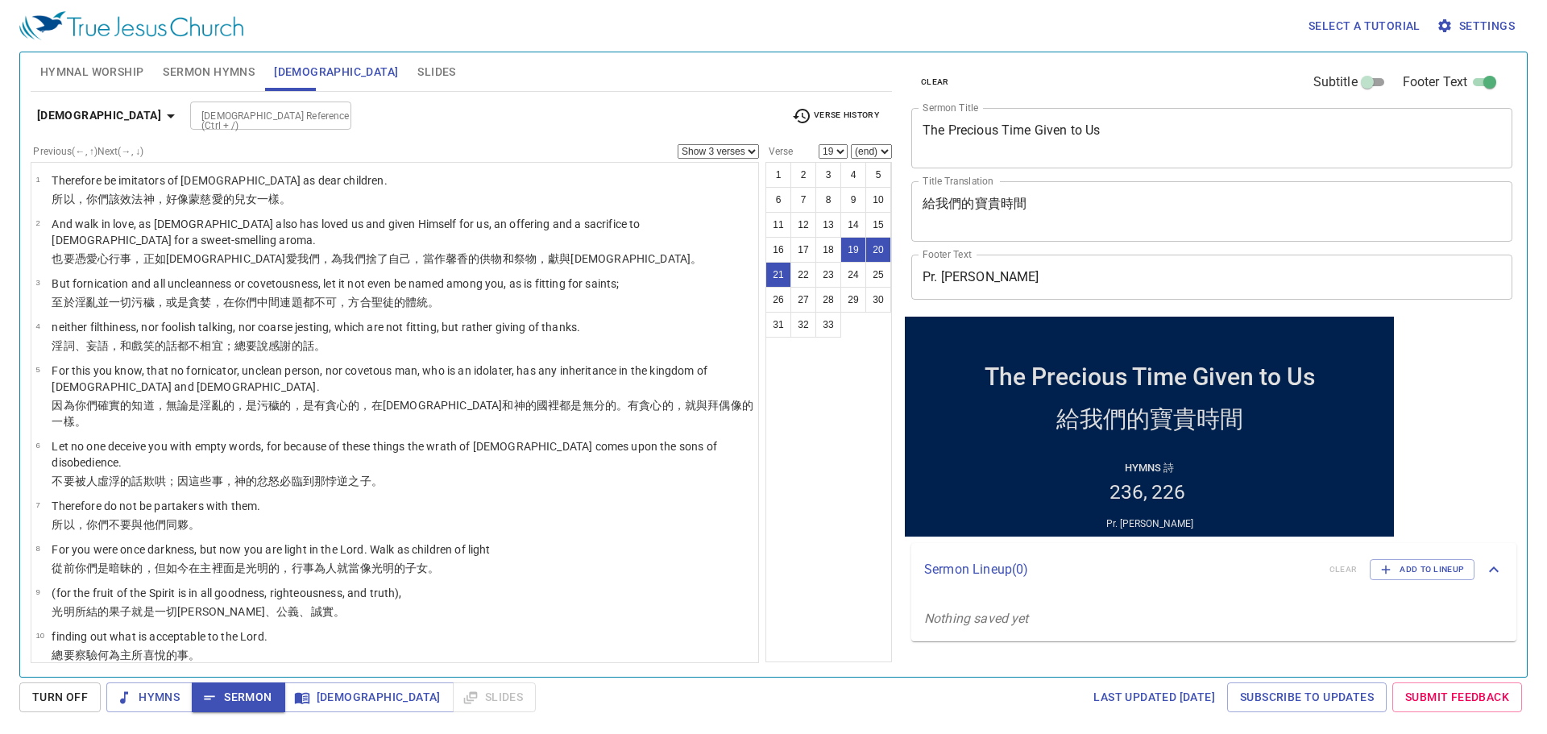
scroll to position [483, 0]
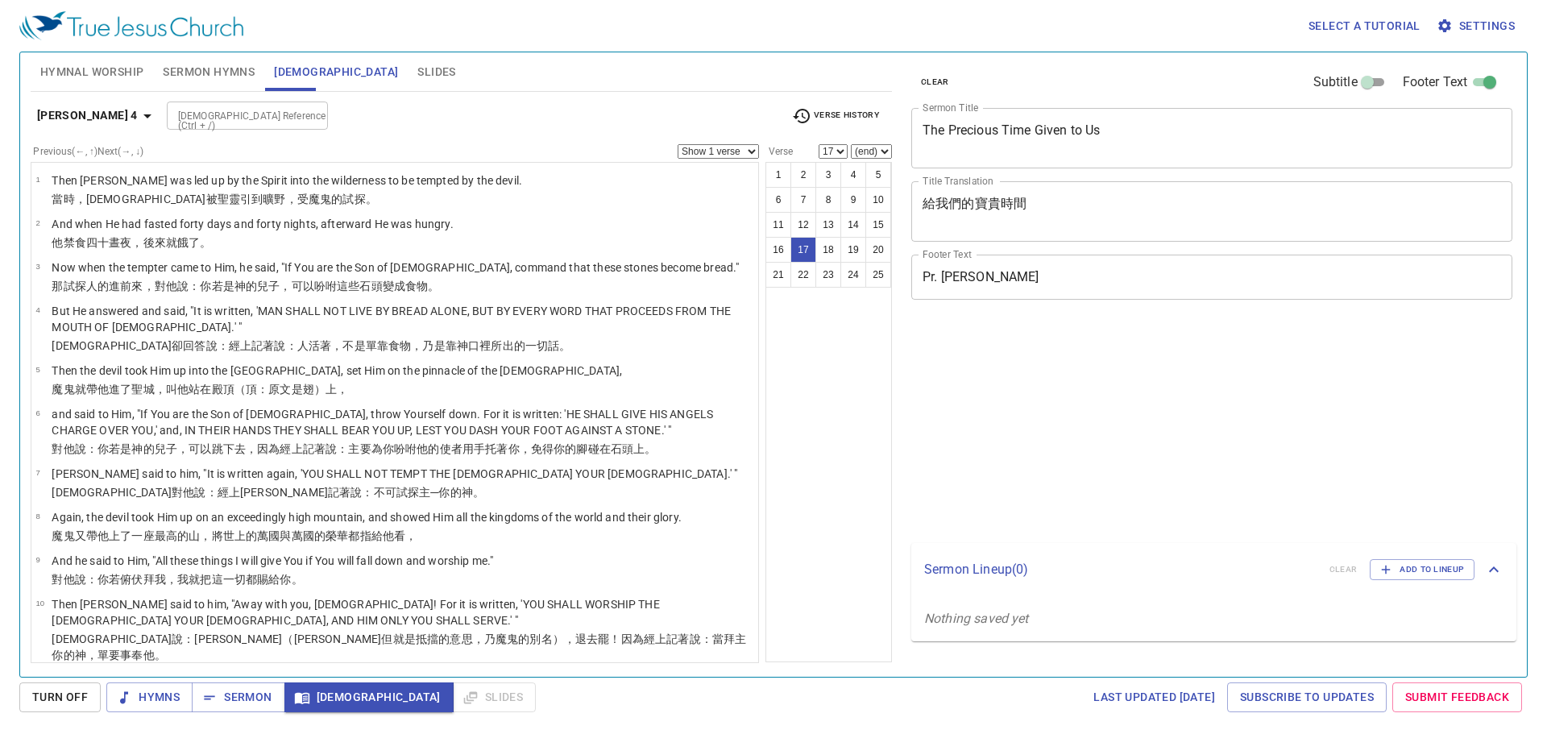
select select "17"
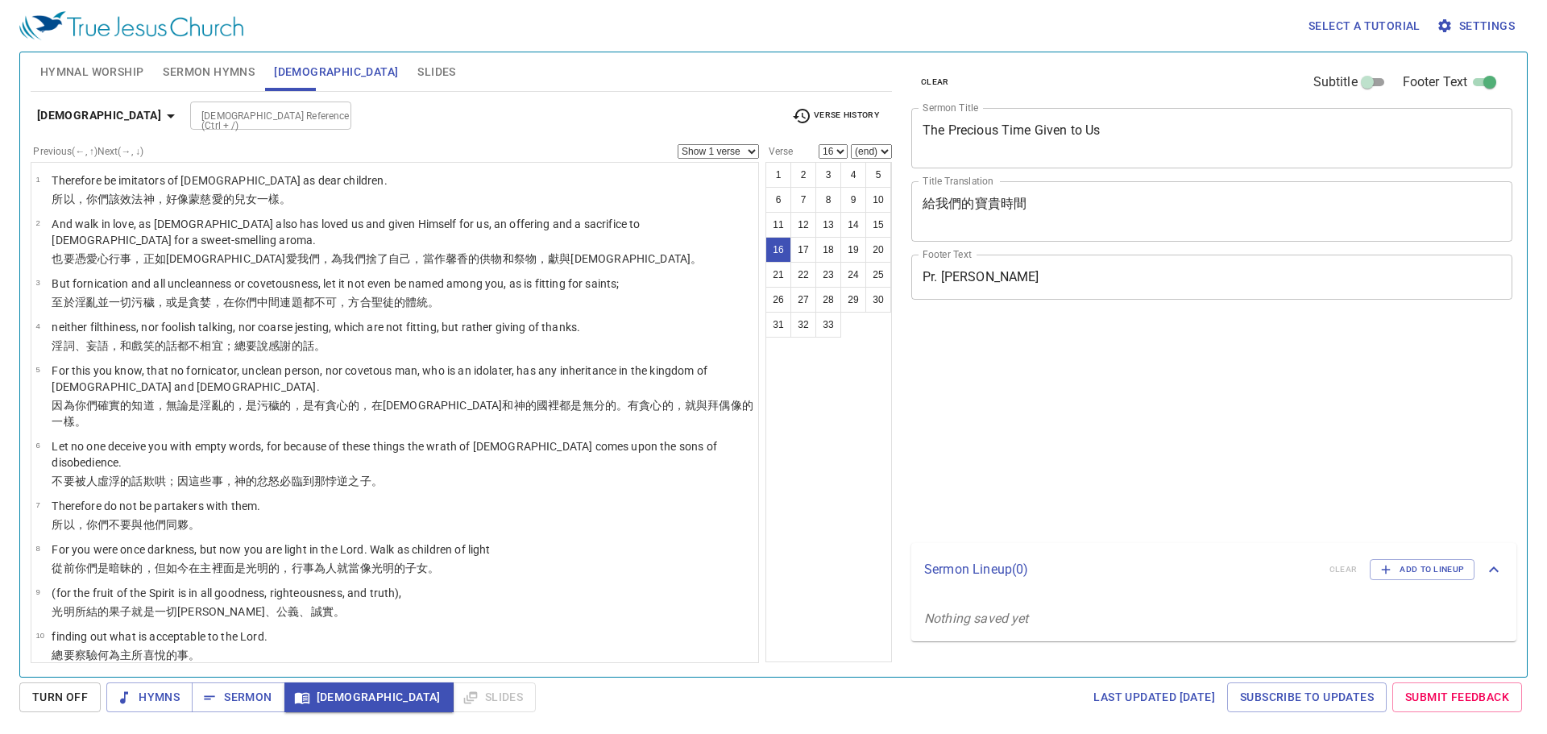
select select "16"
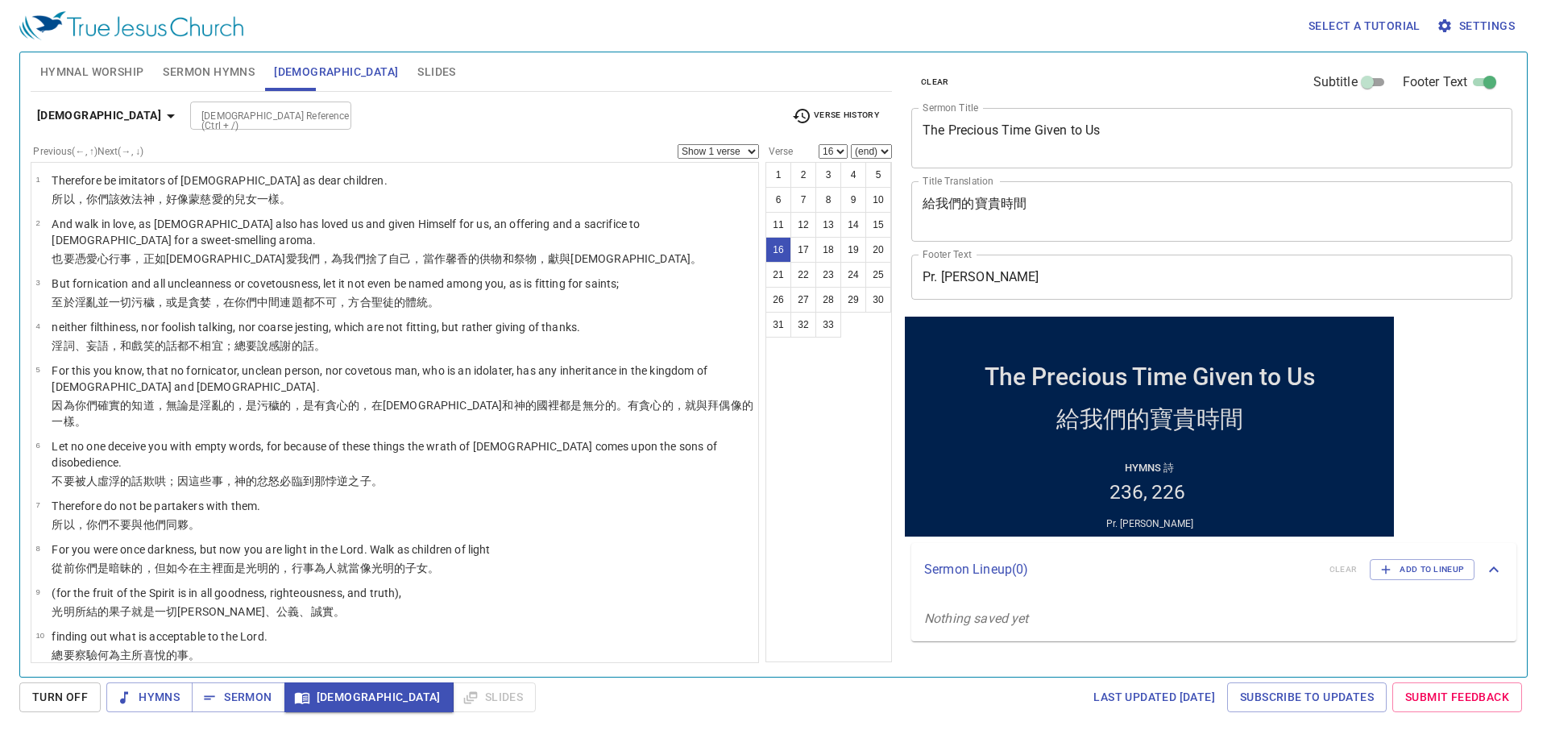
scroll to position [483, 0]
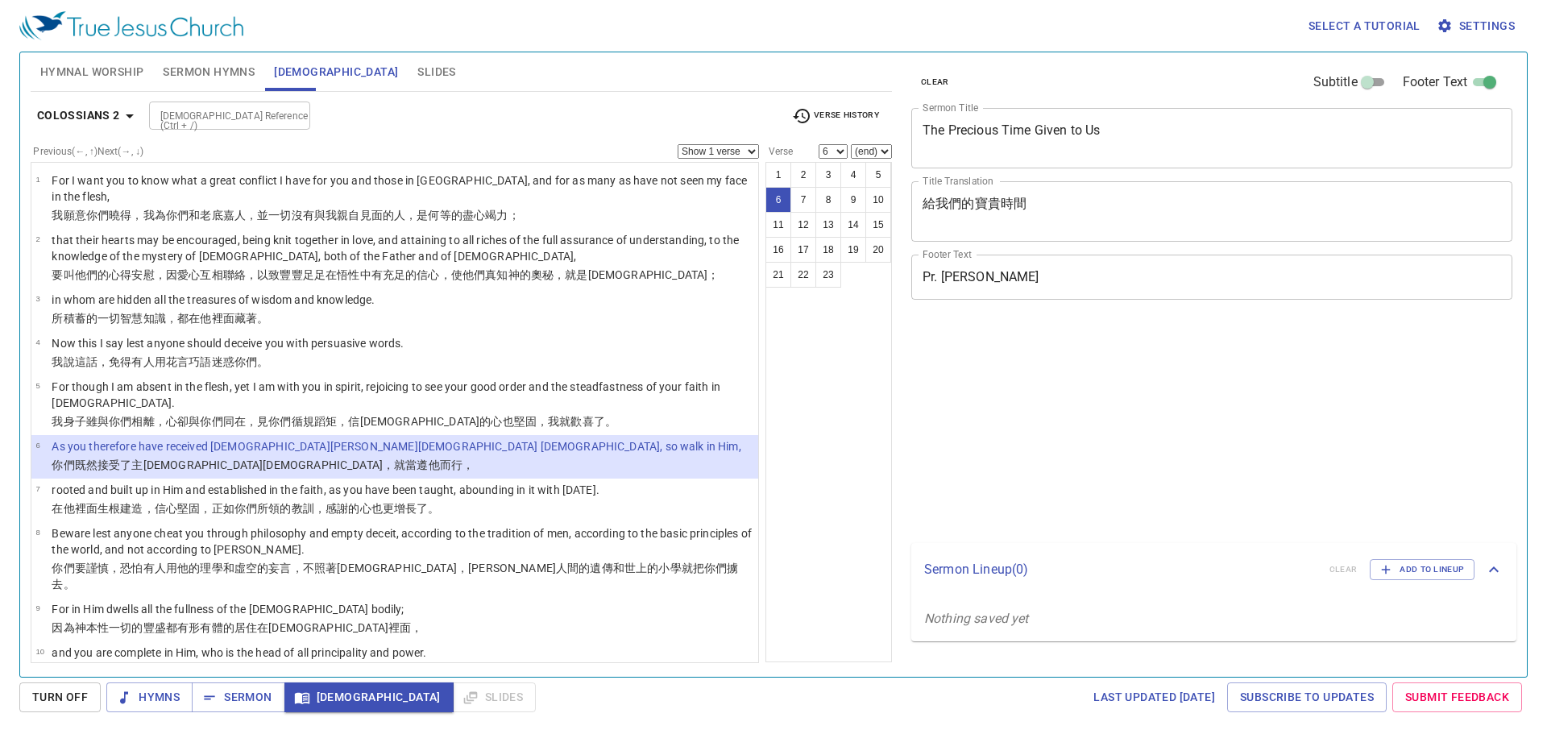
select select "6"
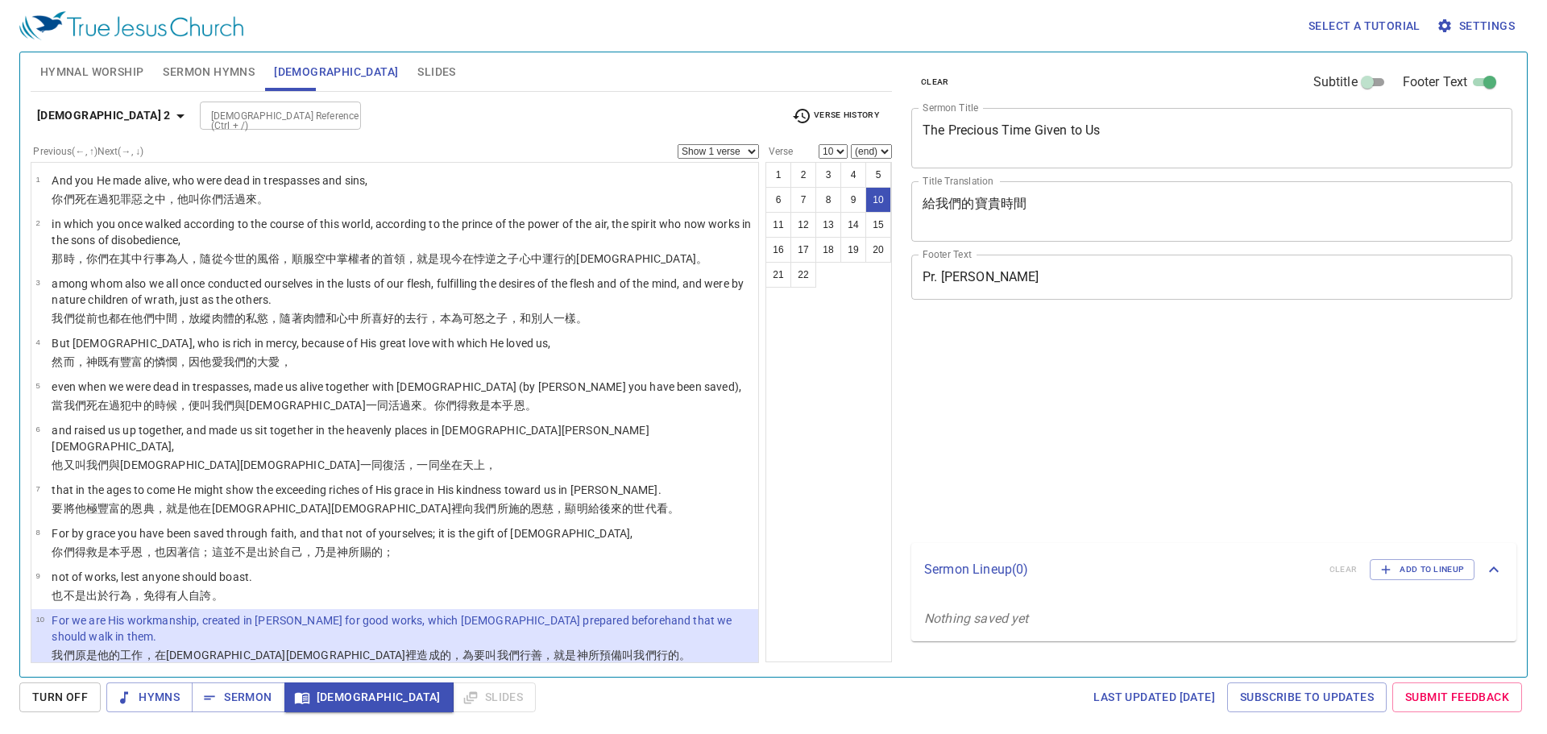
select select "10"
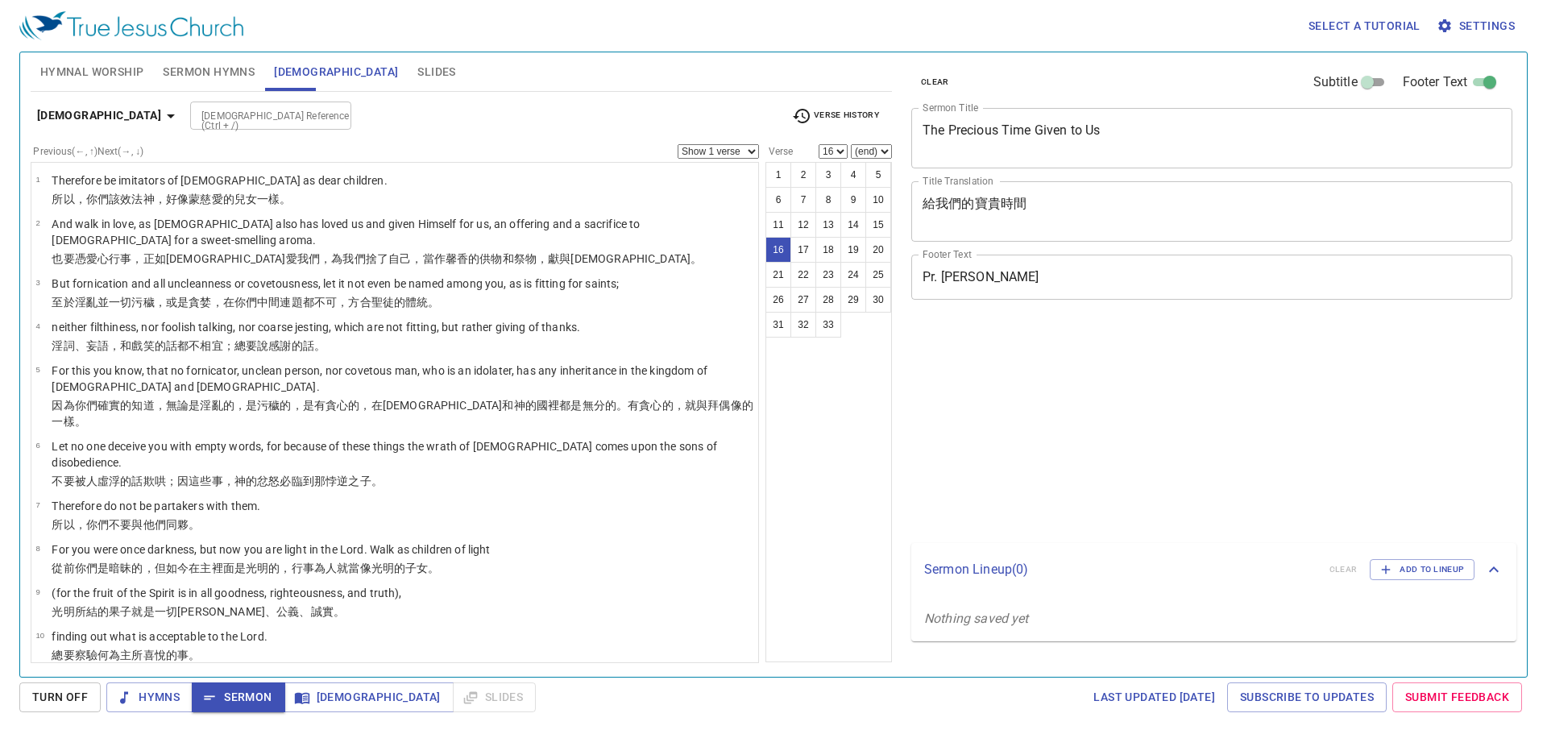
select select "16"
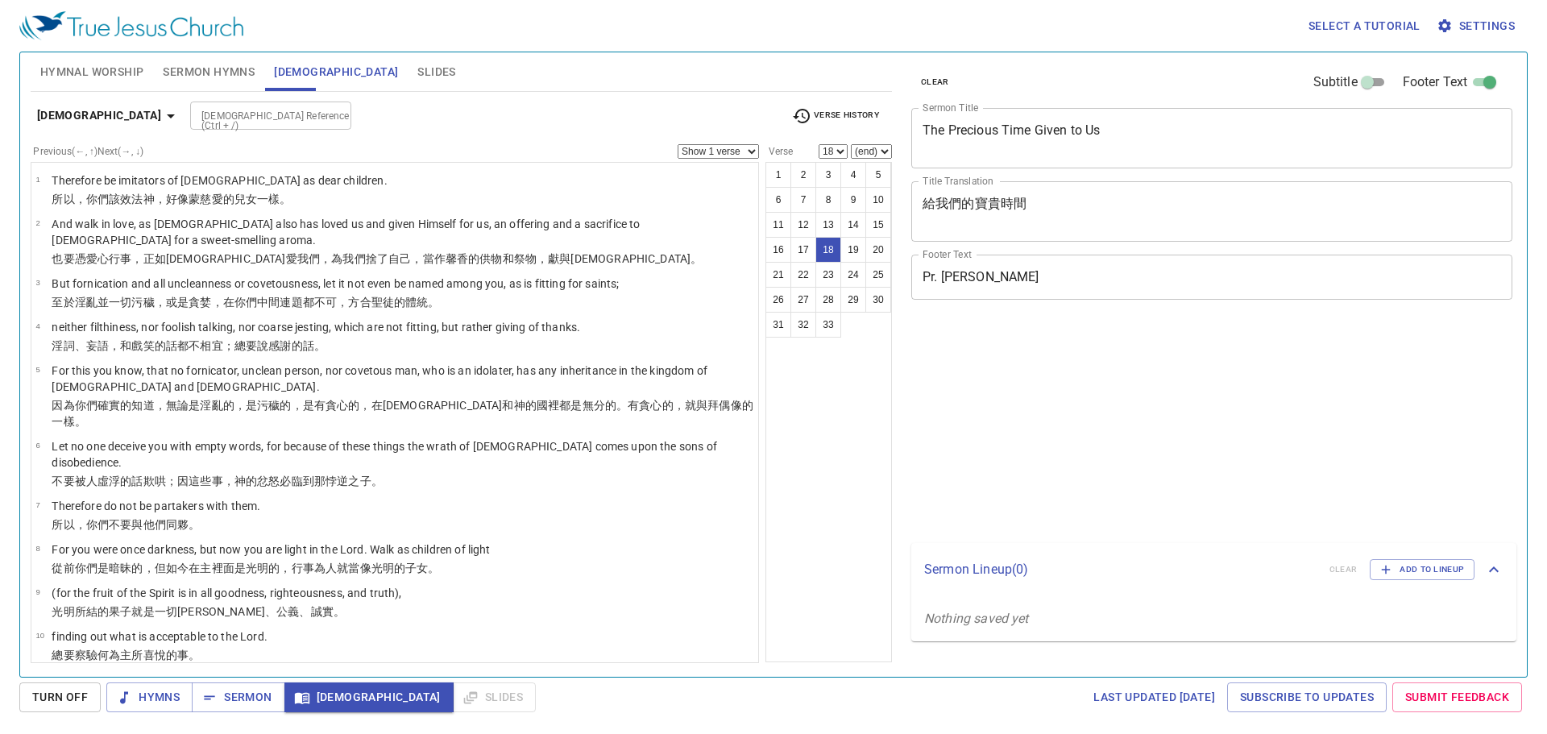
select select "18"
